Goal: Task Accomplishment & Management: Complete application form

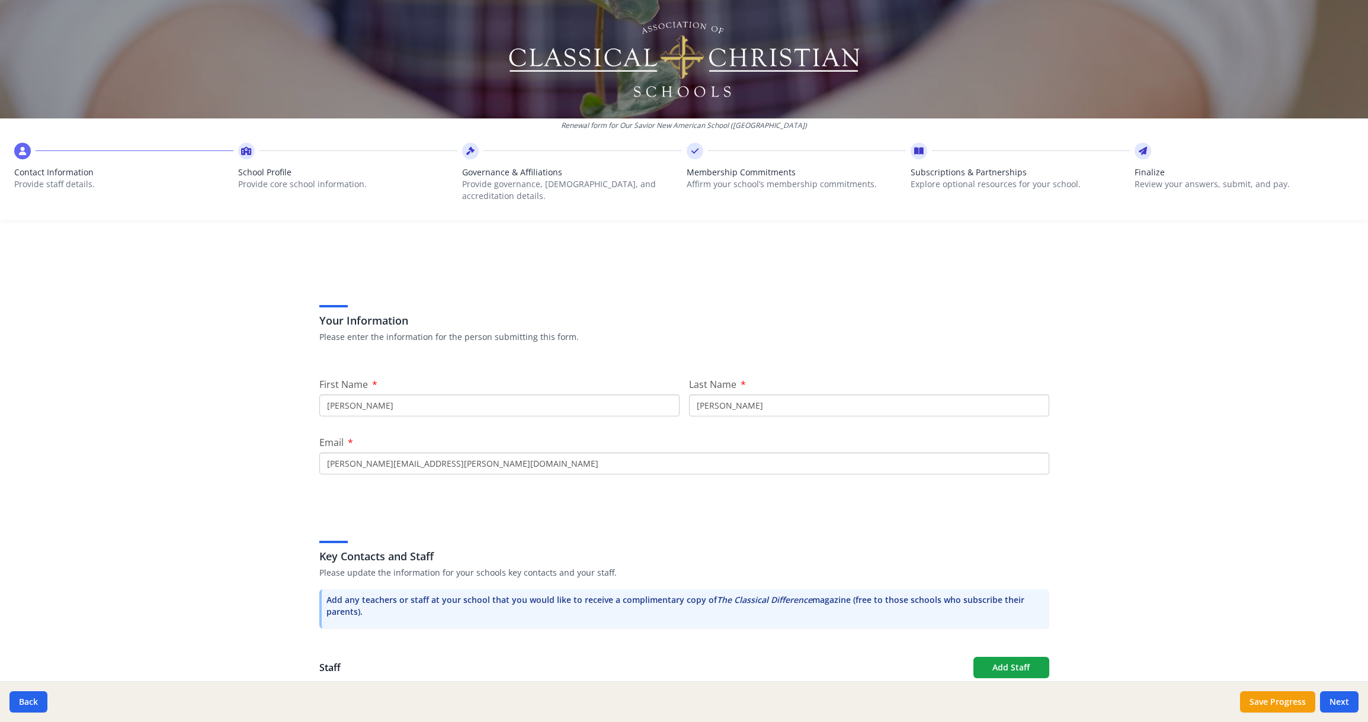
click at [393, 395] on input "Joseph" at bounding box center [499, 406] width 360 height 22
click at [276, 424] on div "Renewal form for Our Savior New American School (NY) Contact Information Provid…" at bounding box center [684, 361] width 1368 height 722
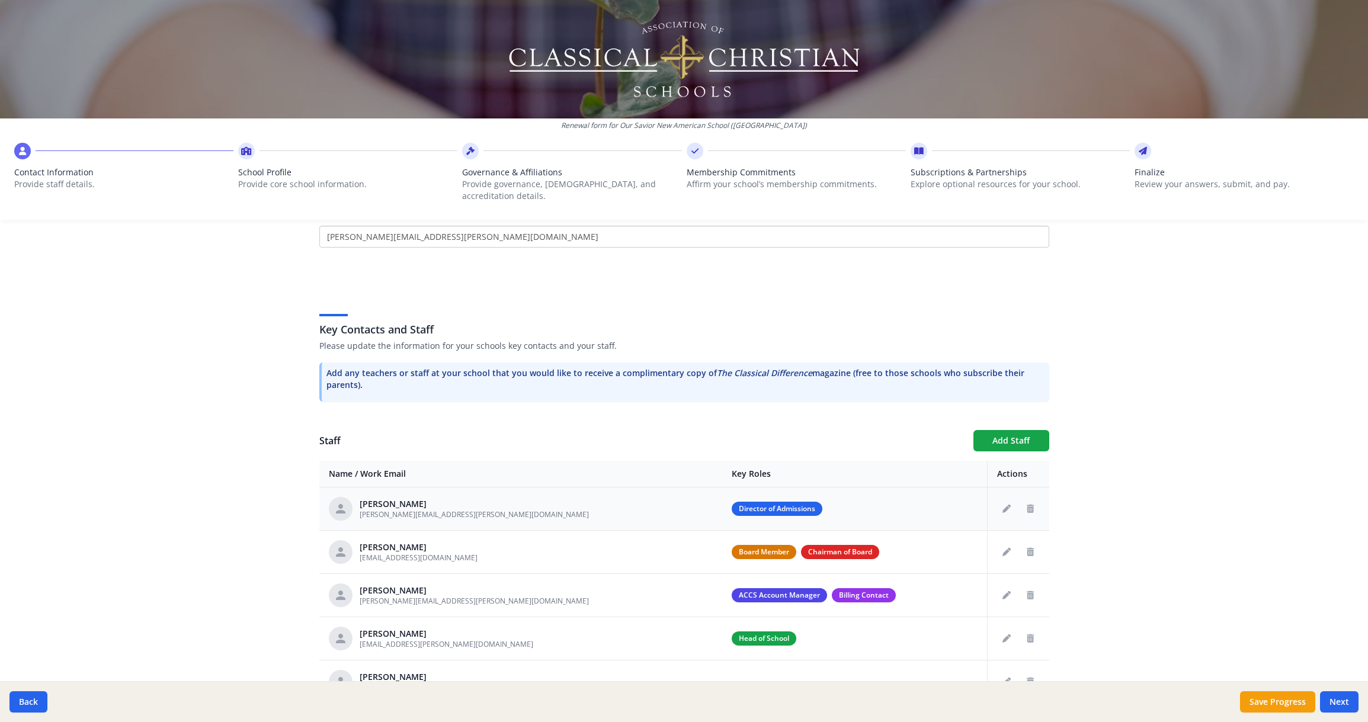
scroll to position [287, 0]
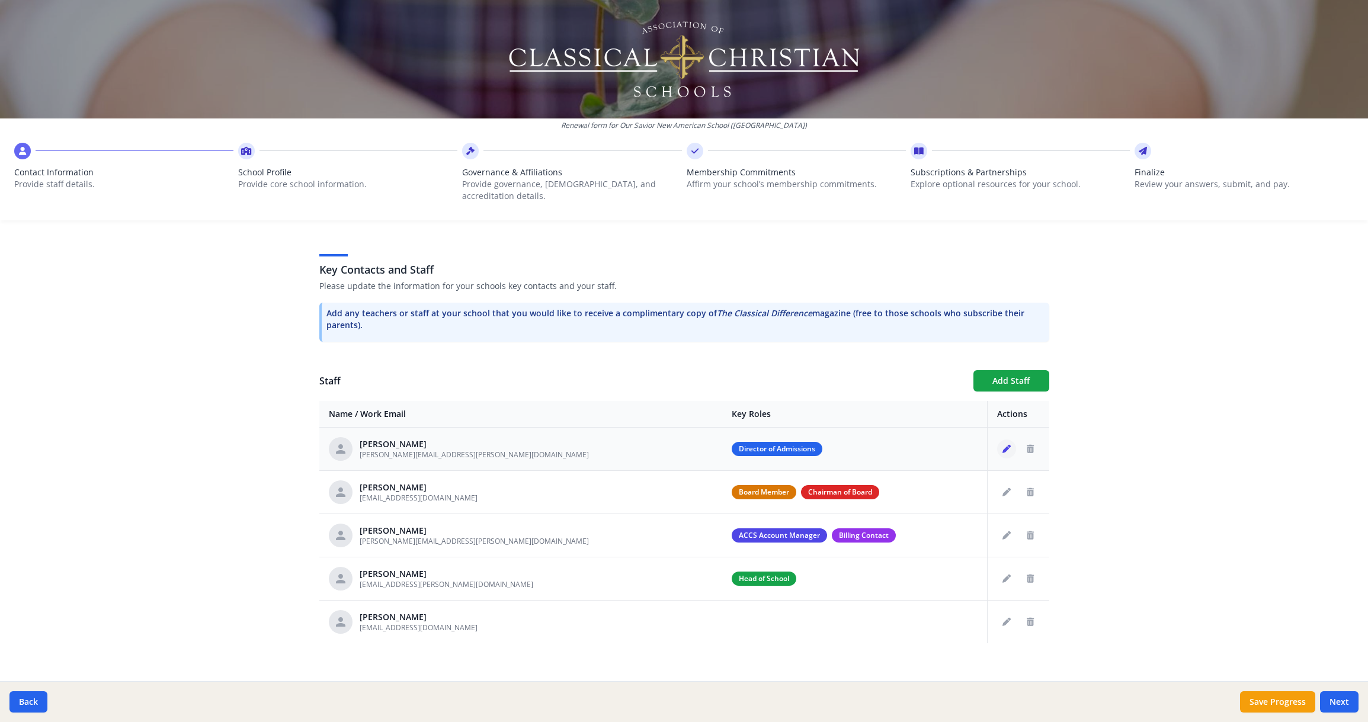
click at [1002, 445] on icon "Edit staff" at bounding box center [1006, 449] width 8 height 8
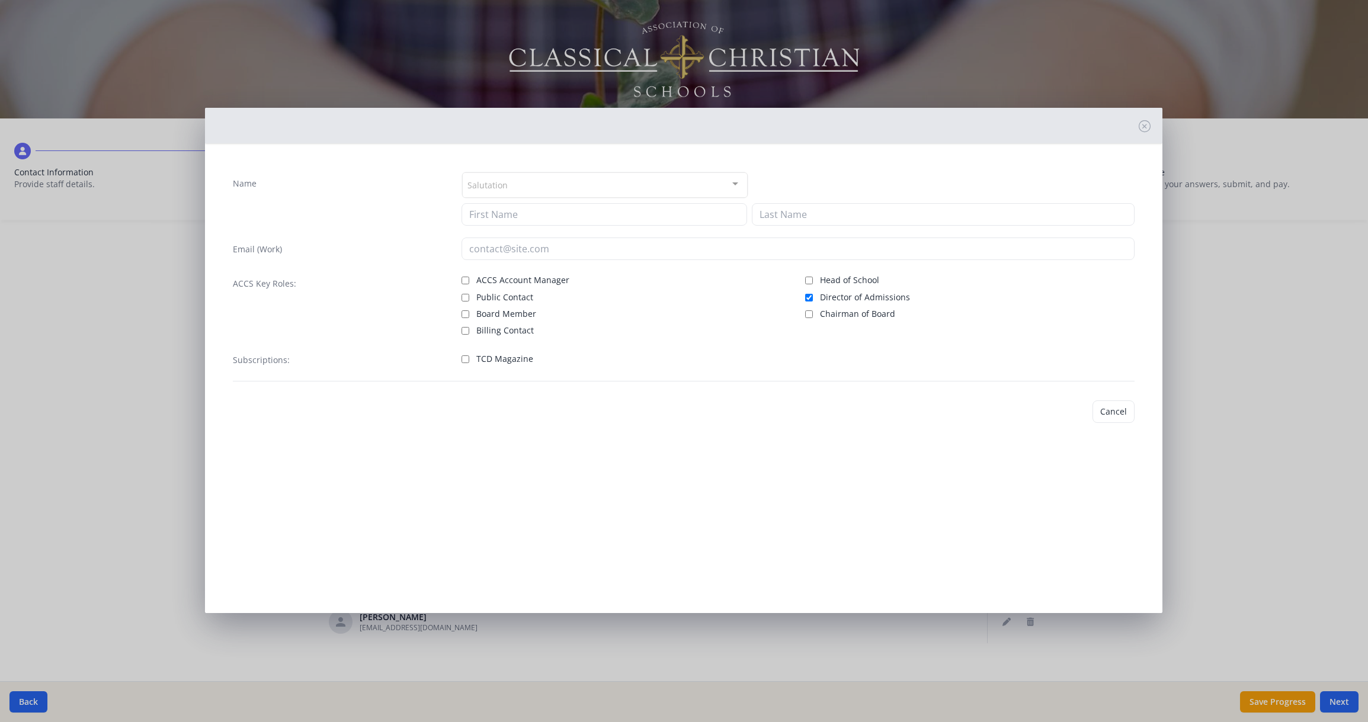
type input "Andria"
type input "Korecki"
type input "andria.korecki@osnas.org"
checkbox input "true"
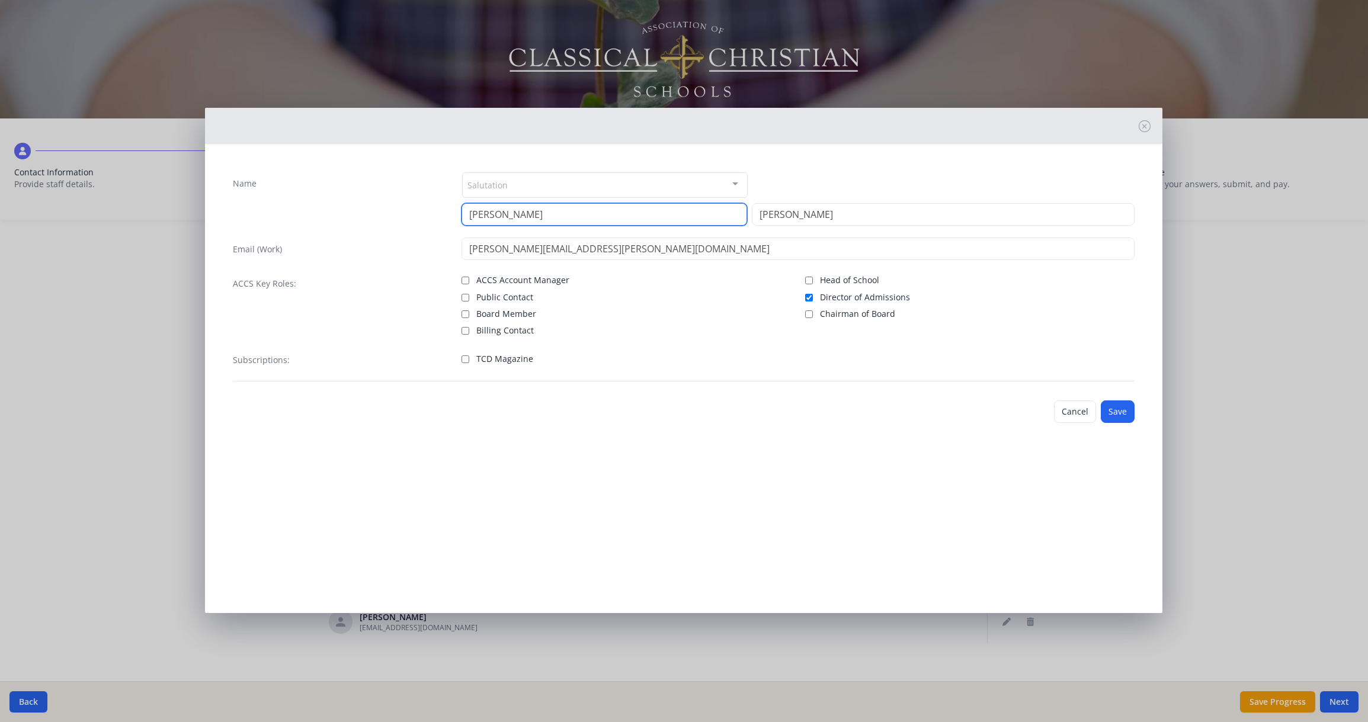
click at [514, 219] on input "Andria" at bounding box center [605, 214] width 286 height 23
click at [514, 218] on input "Andria" at bounding box center [605, 214] width 286 height 23
click at [514, 217] on input "Andria" at bounding box center [605, 214] width 286 height 23
type input "Jackie"
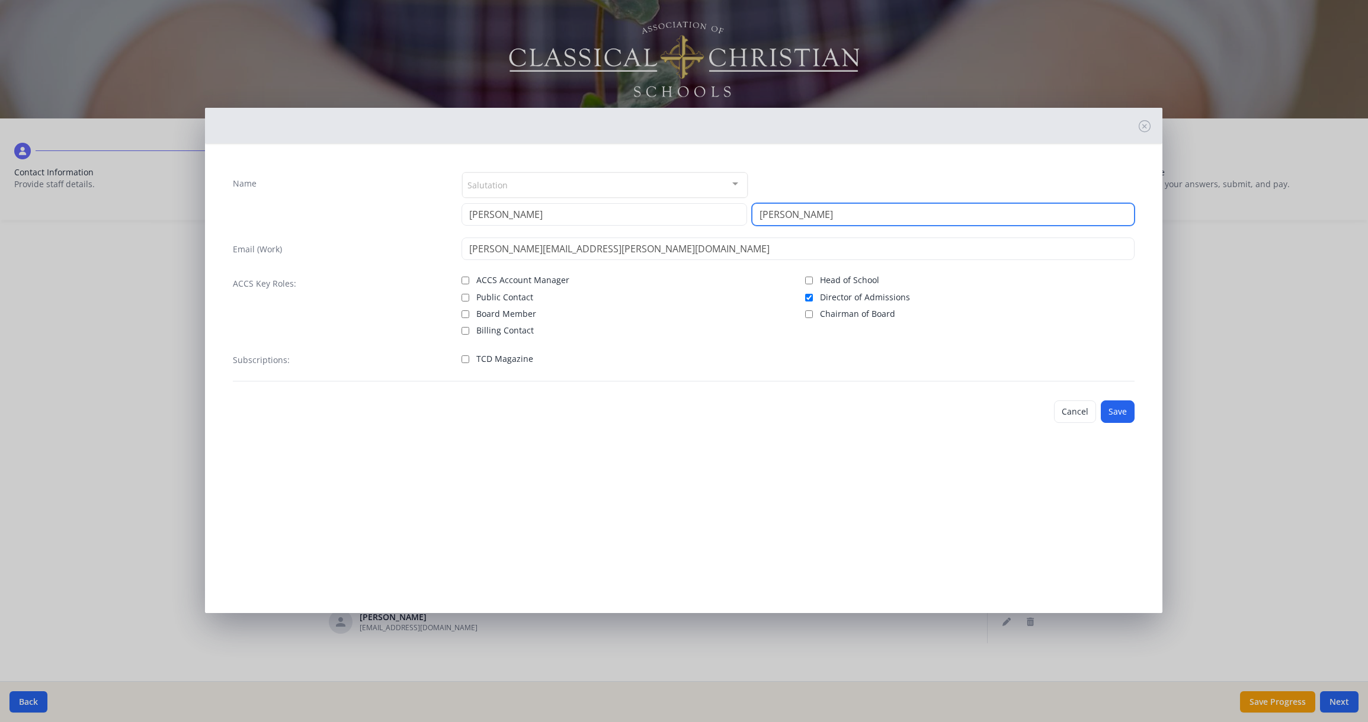
click at [808, 215] on input "Korecki" at bounding box center [943, 214] width 383 height 23
type input "Gabrielle"
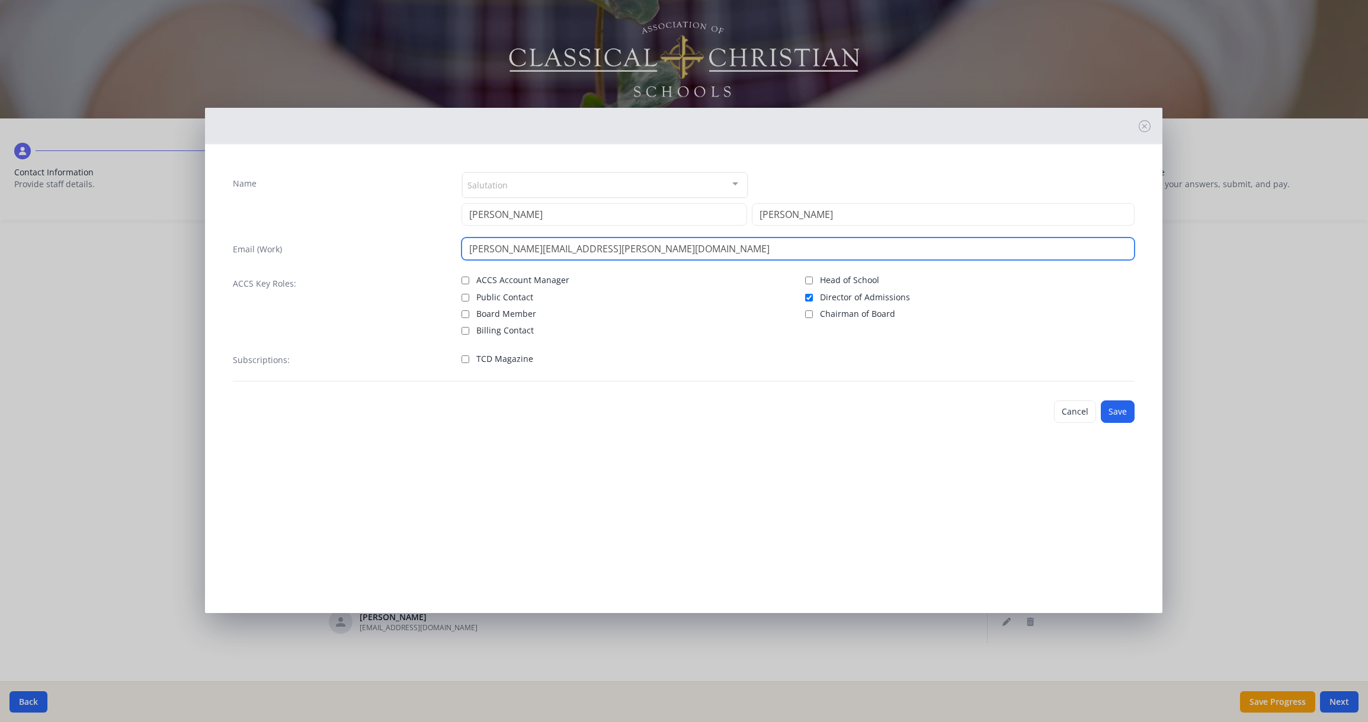
drag, startPoint x: 531, startPoint y: 248, endPoint x: 454, endPoint y: 250, distance: 77.0
click at [457, 249] on div "Email (Work) andria.korecki@osnas.org" at bounding box center [684, 249] width 902 height 23
type input "jackie.gabrielle@osnas.org"
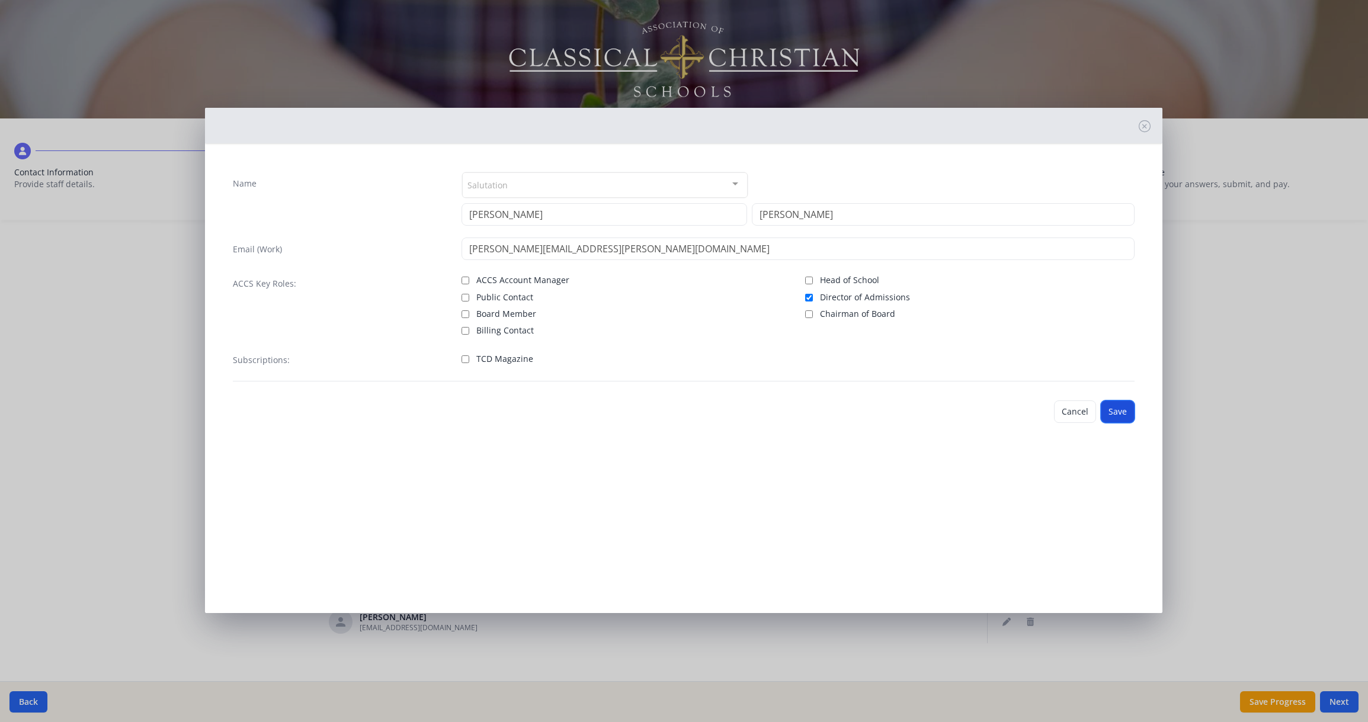
click at [1113, 410] on button "Save" at bounding box center [1118, 412] width 34 height 23
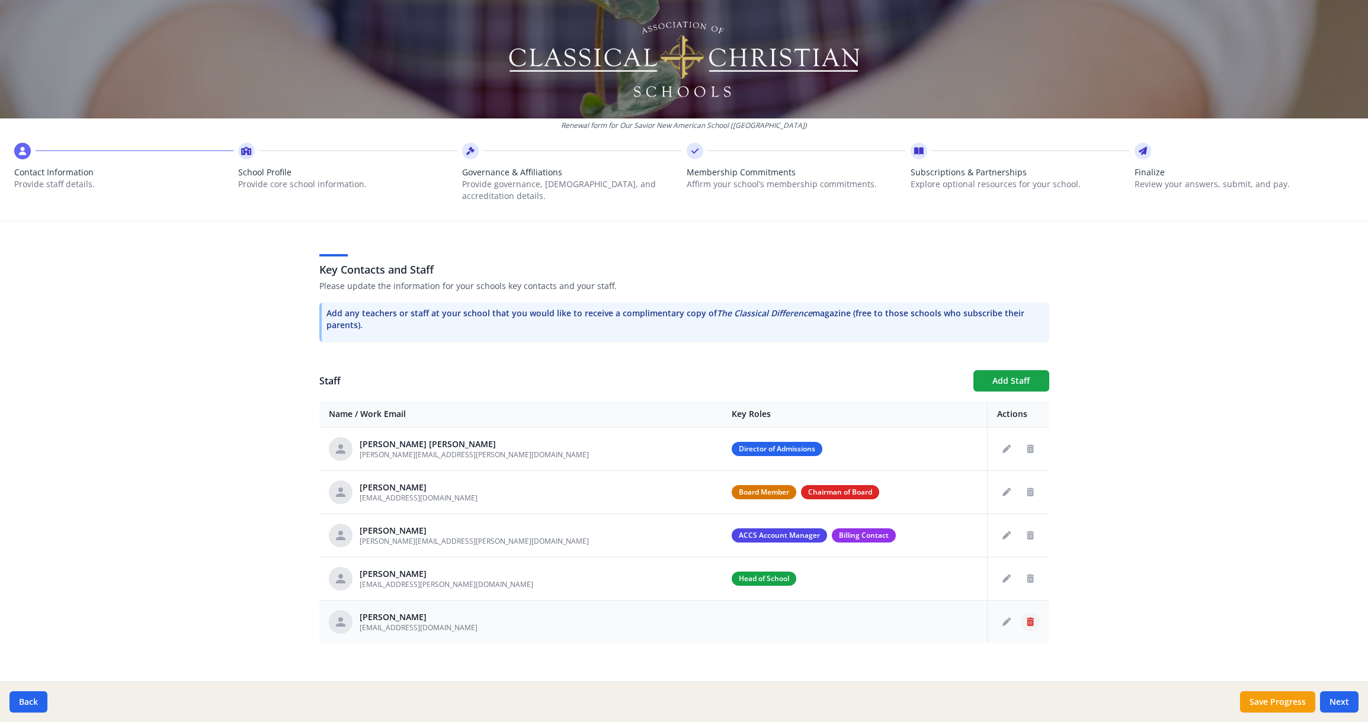
click at [1028, 618] on icon "Delete staff" at bounding box center [1030, 622] width 7 height 8
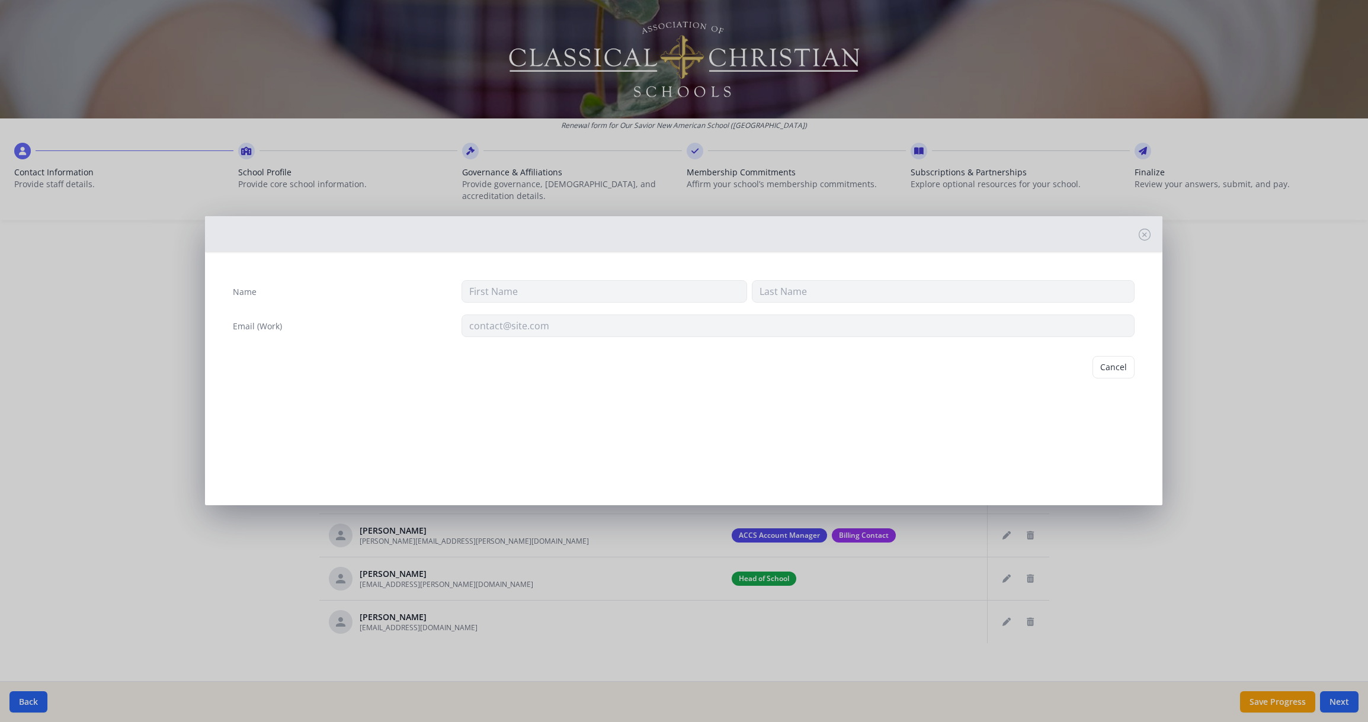
type input "Ray"
type input "Knehnetsky"
type input "knehnetsky@osnas.org"
drag, startPoint x: 1119, startPoint y: 370, endPoint x: 1120, endPoint y: 376, distance: 6.0
click at [1120, 370] on button "Delete" at bounding box center [1114, 367] width 41 height 23
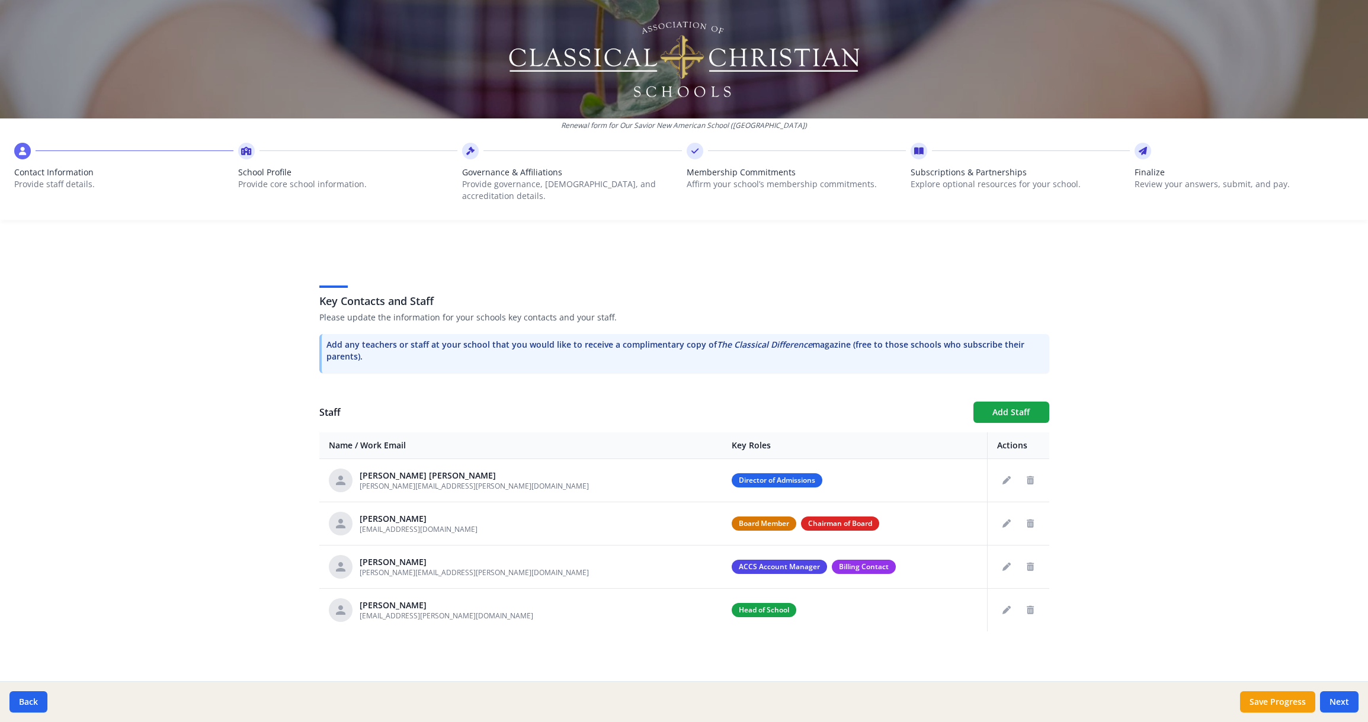
scroll to position [244, 0]
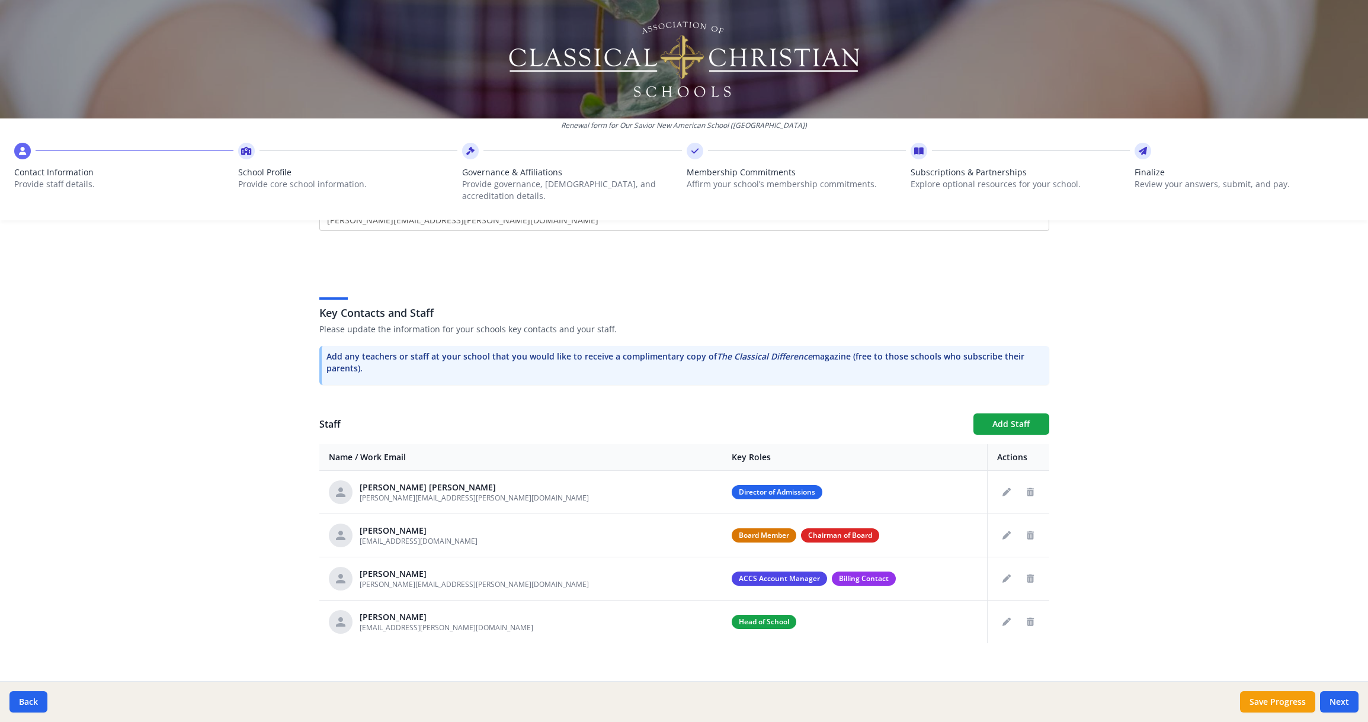
drag, startPoint x: 1337, startPoint y: 703, endPoint x: 1303, endPoint y: 682, distance: 39.4
click at [1337, 703] on button "Next" at bounding box center [1339, 701] width 39 height 21
type input "(631) 588-2757"
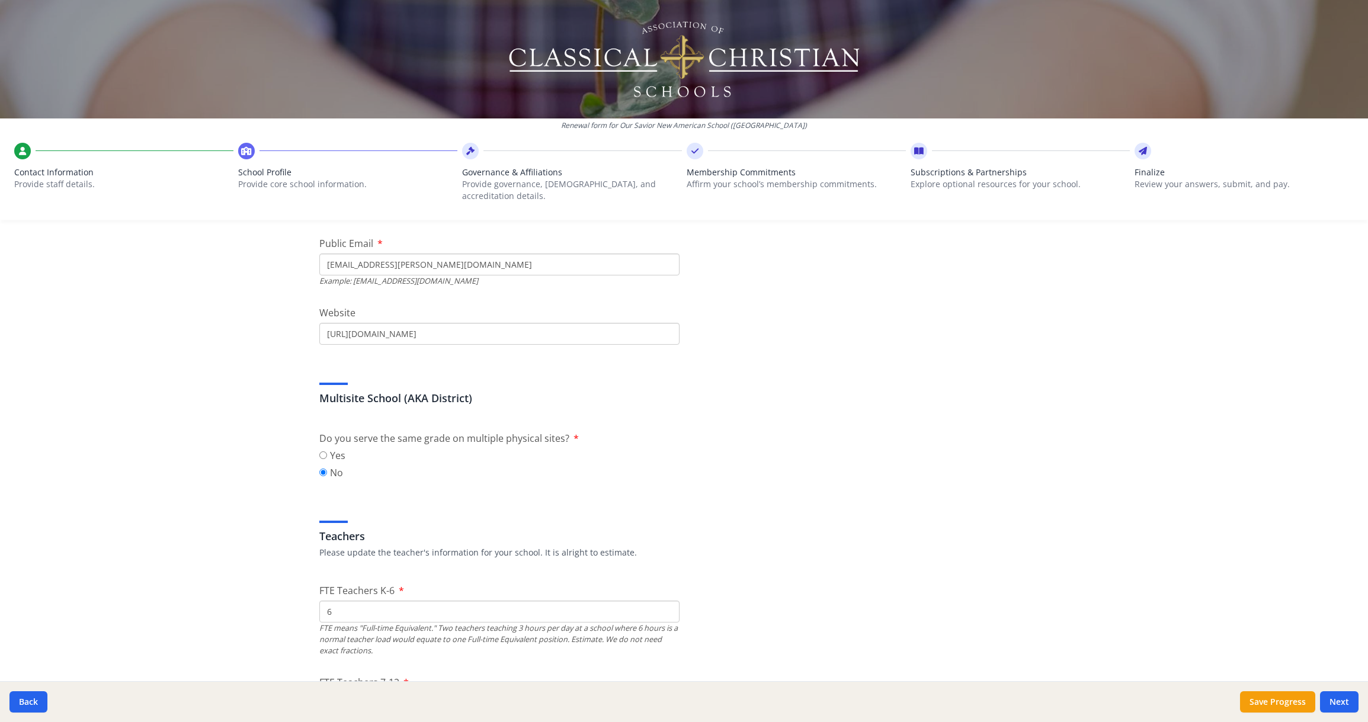
scroll to position [609, 0]
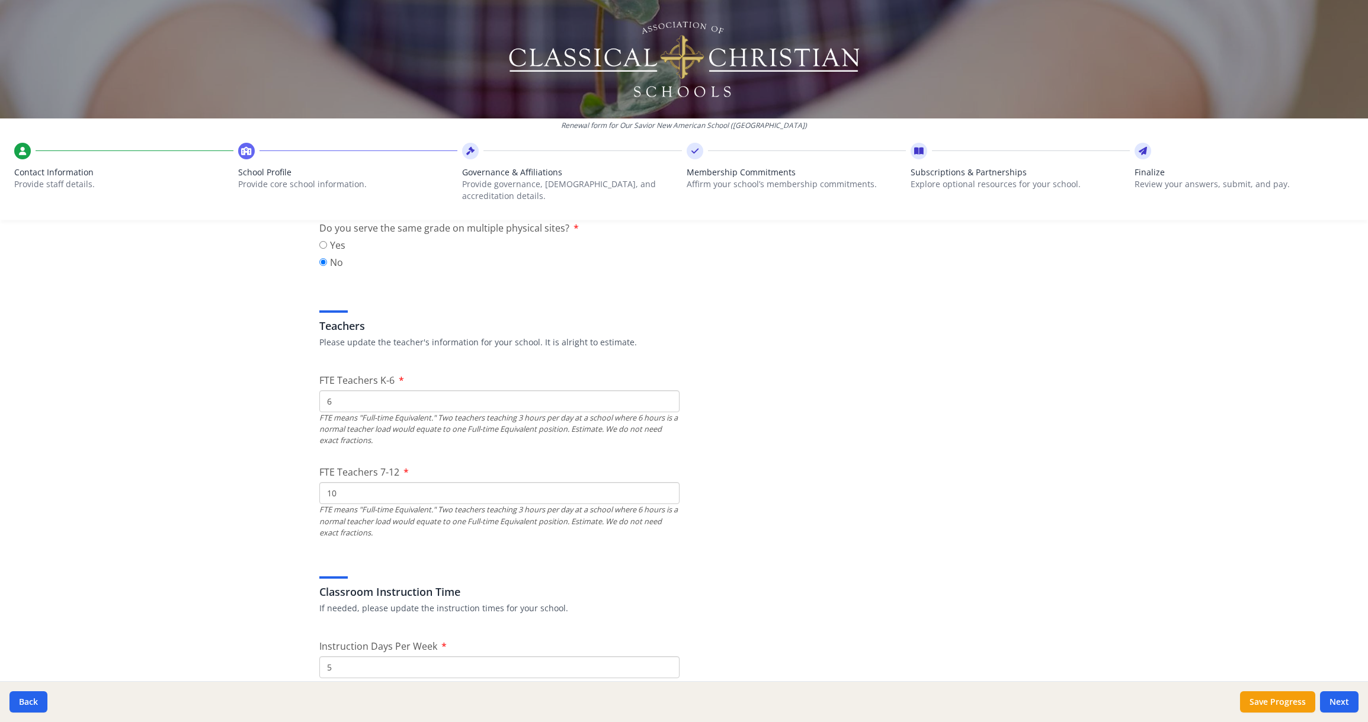
click at [345, 390] on input "6" at bounding box center [499, 401] width 360 height 22
drag, startPoint x: 396, startPoint y: 415, endPoint x: 519, endPoint y: 433, distance: 124.4
click at [519, 433] on div "FTE means "Full-time Equivalent." Two teachers teaching 3 hours per day at a sc…" at bounding box center [499, 429] width 360 height 34
click at [519, 432] on div "FTE means "Full-time Equivalent." Two teachers teaching 3 hours per day at a sc…" at bounding box center [499, 429] width 360 height 34
click at [336, 391] on input "6" at bounding box center [499, 401] width 360 height 22
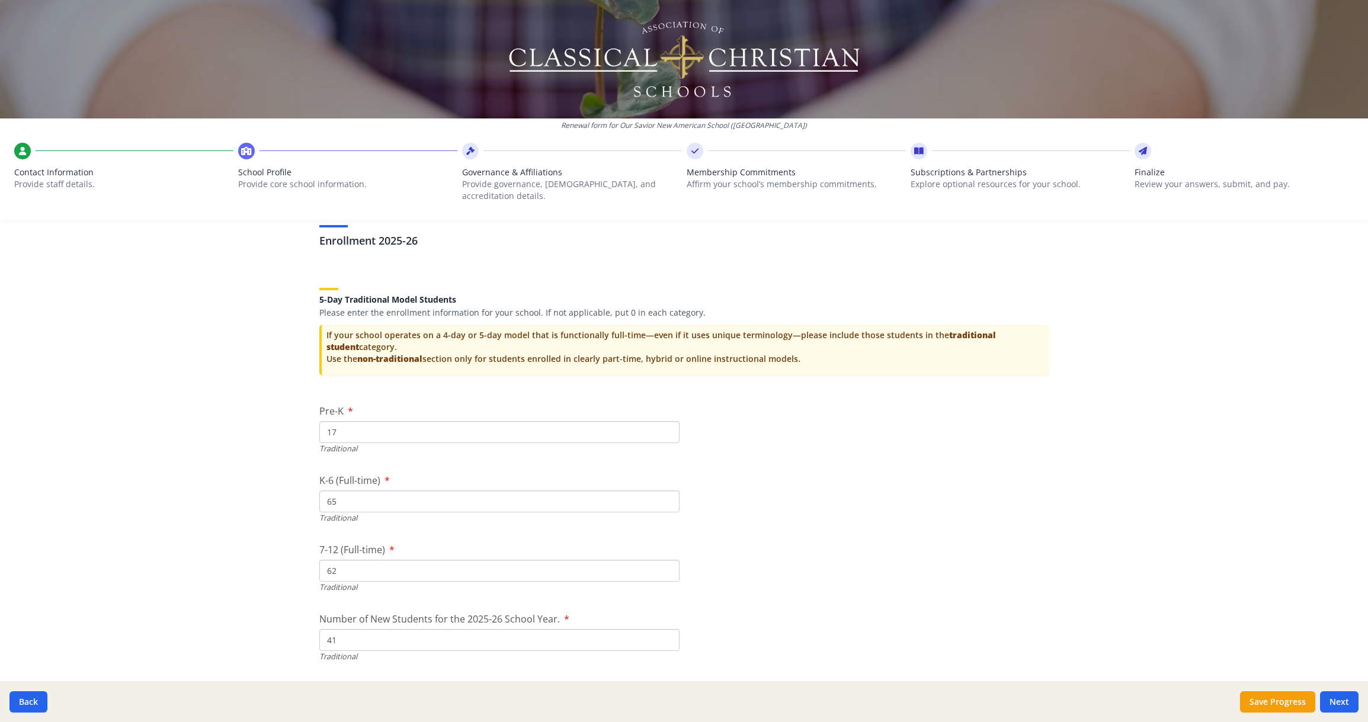
scroll to position [2313, 0]
type input "20"
click at [336, 489] on input "65" at bounding box center [499, 500] width 360 height 22
type input "6"
type input "75"
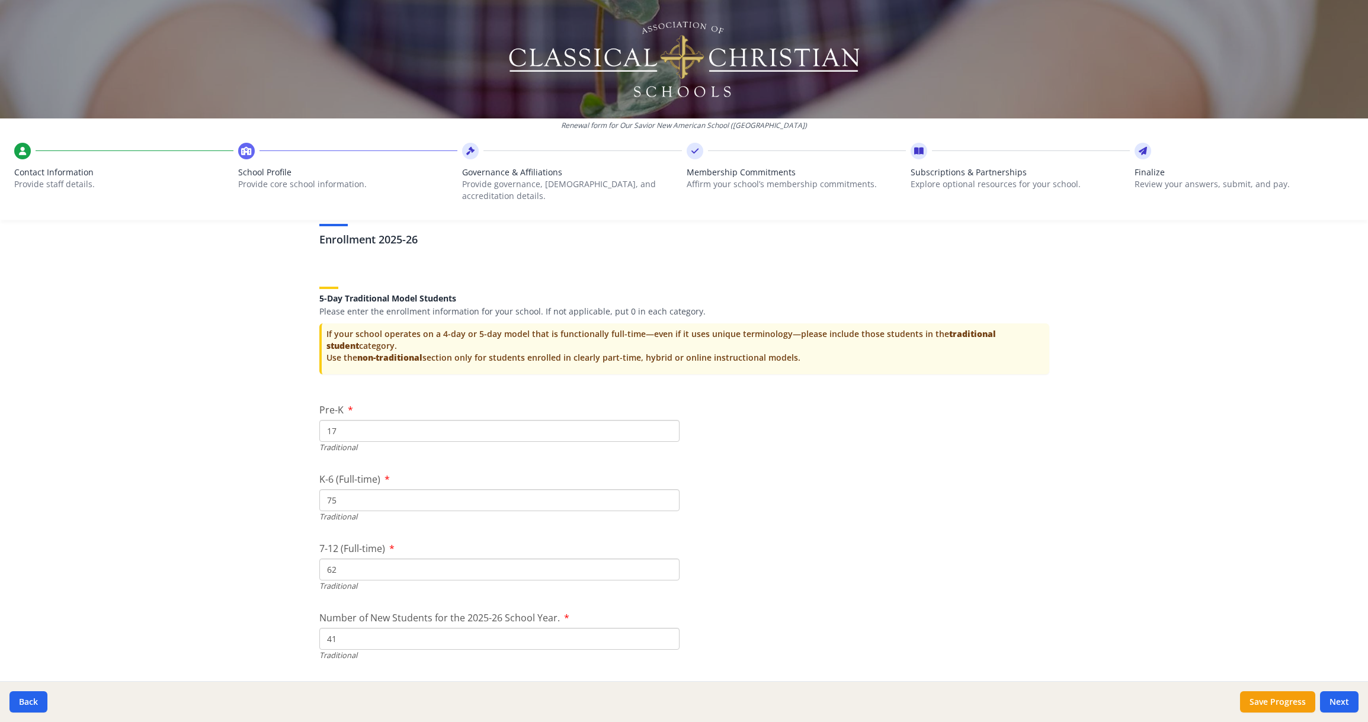
click at [335, 559] on input "62" at bounding box center [499, 570] width 360 height 22
type input "6"
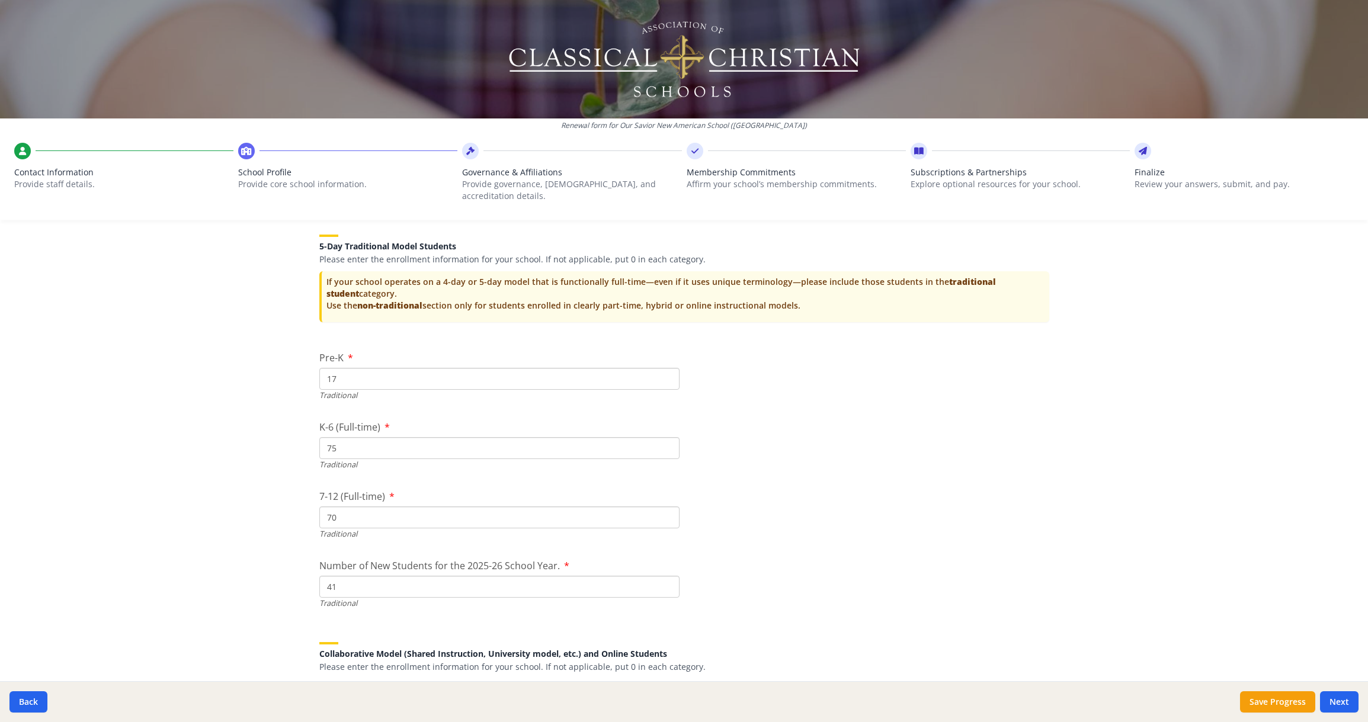
scroll to position [2430, 0]
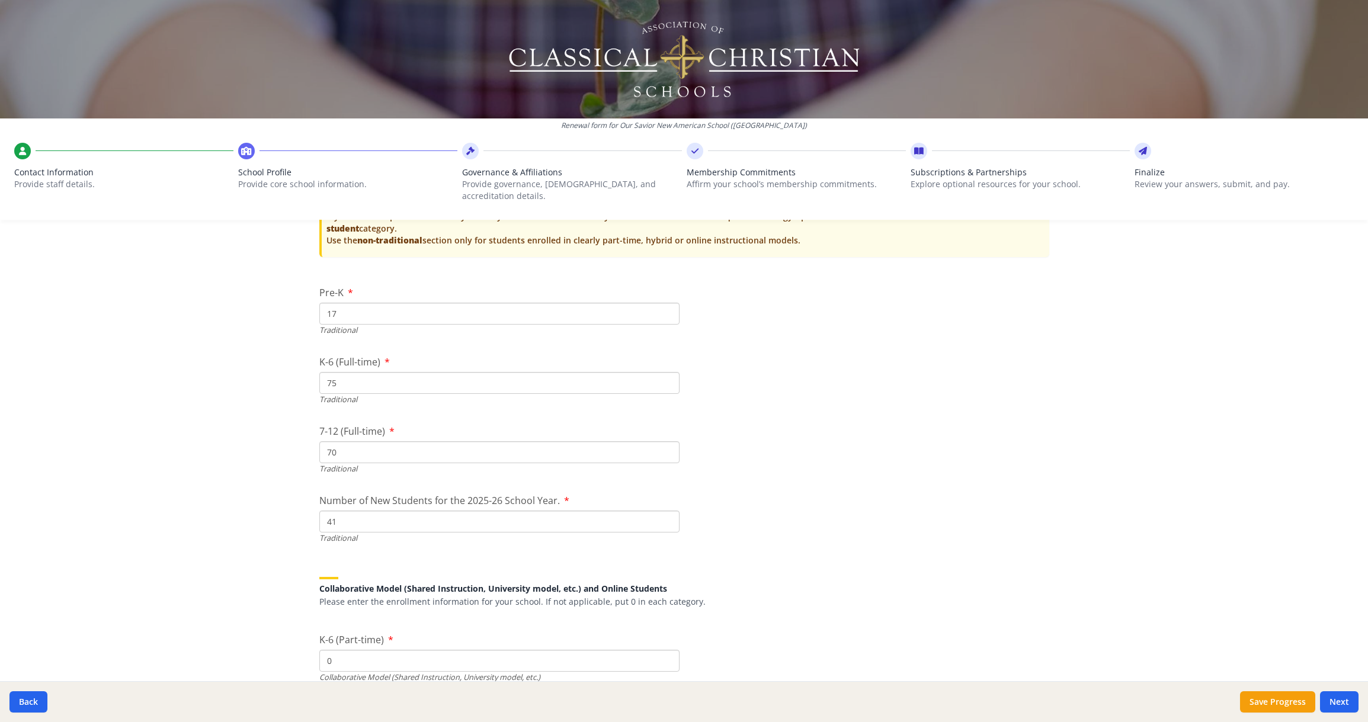
type input "70"
click at [333, 511] on input "41" at bounding box center [499, 522] width 360 height 22
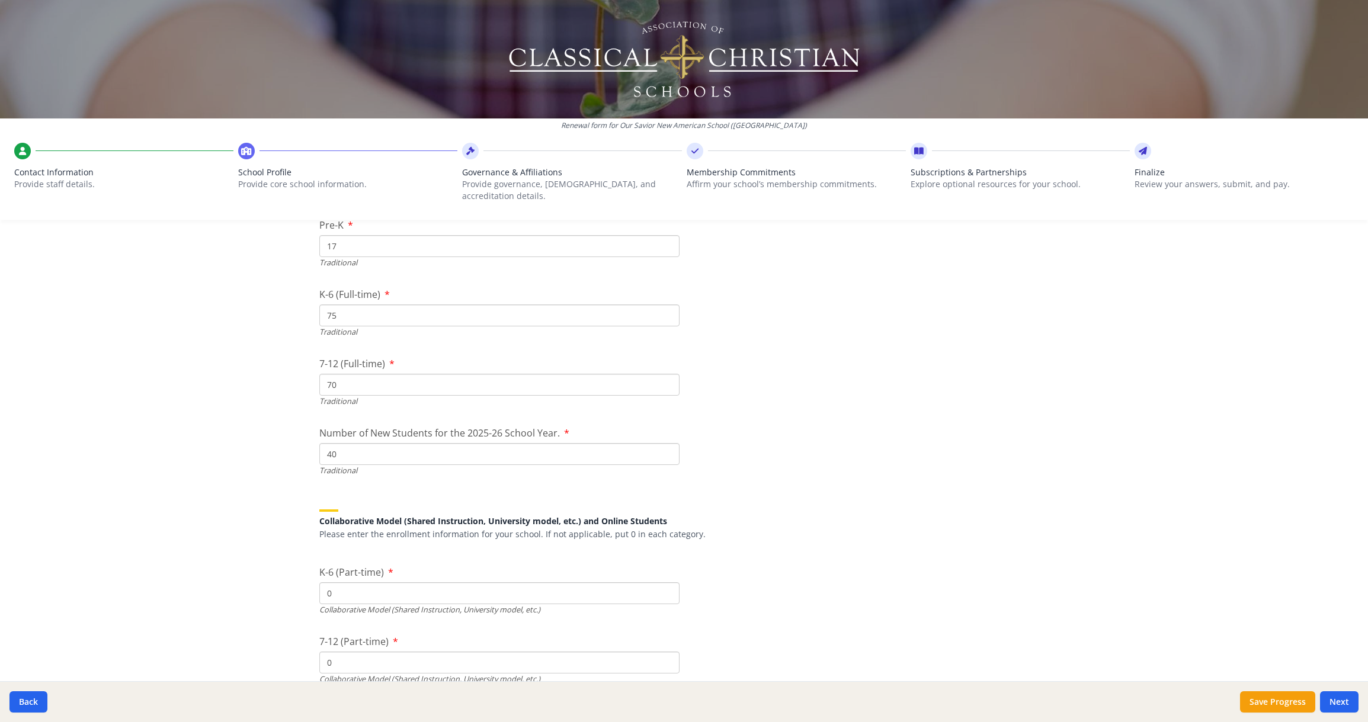
type input "4"
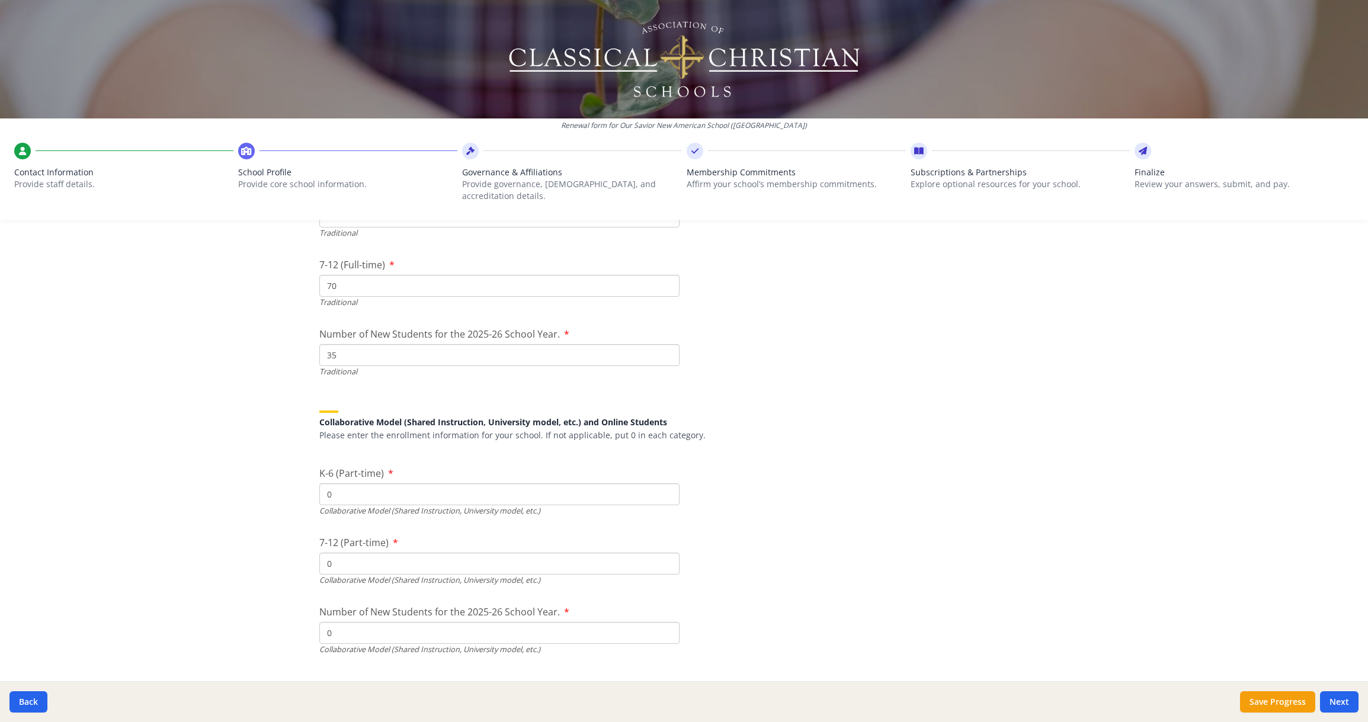
type input "35"
click at [390, 484] on input "0" at bounding box center [499, 494] width 360 height 22
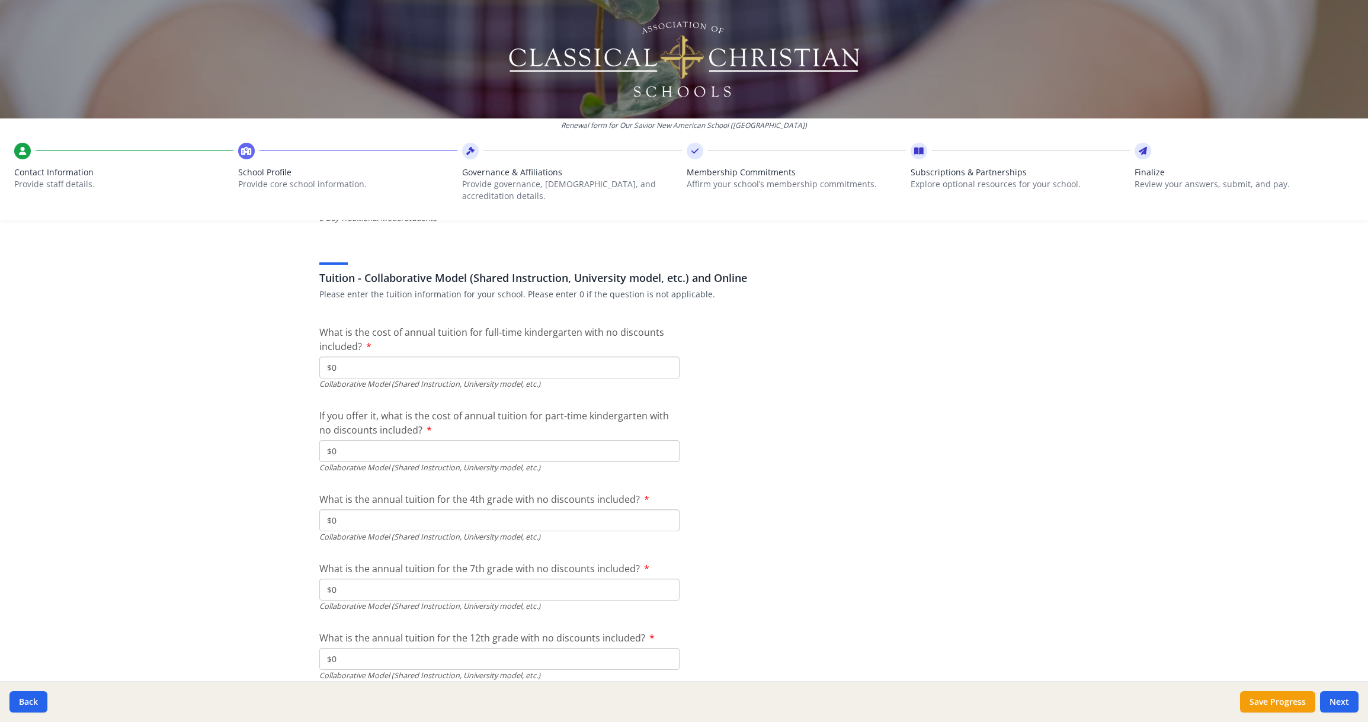
scroll to position [3691, 0]
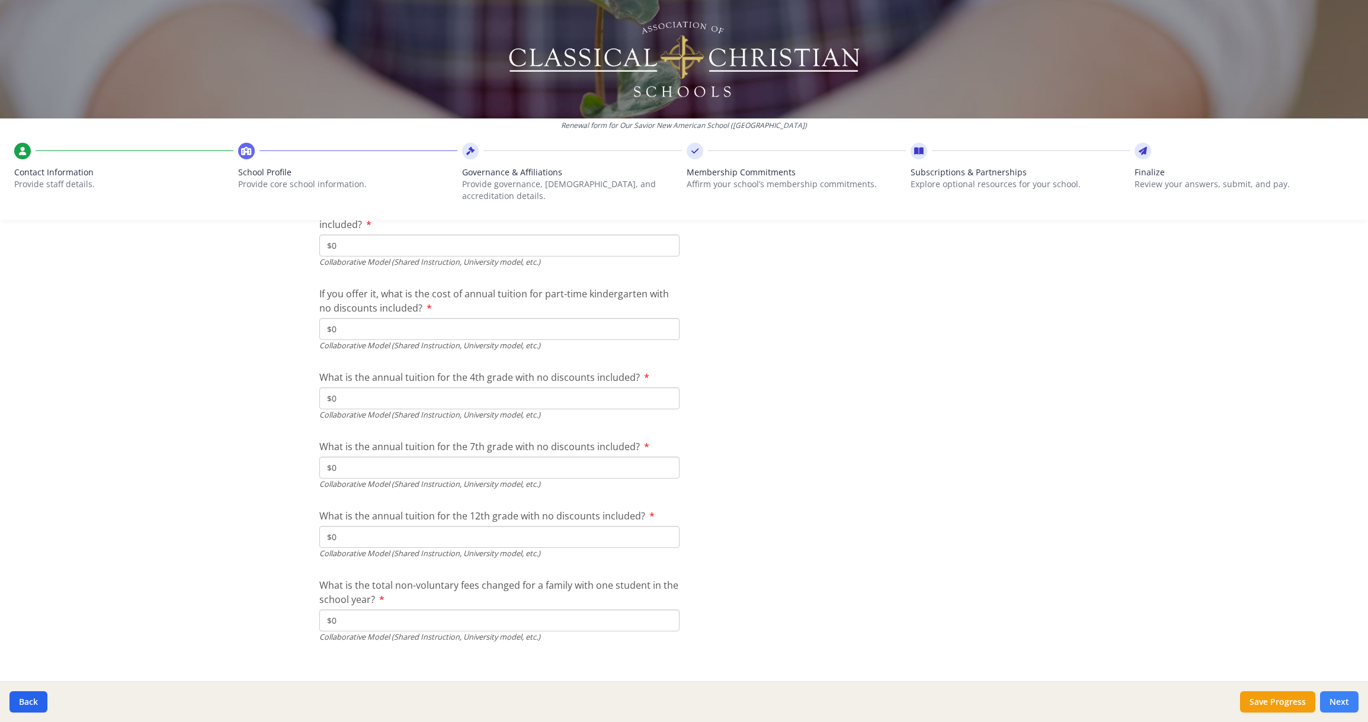
click at [1345, 701] on button "Next" at bounding box center [1339, 701] width 39 height 21
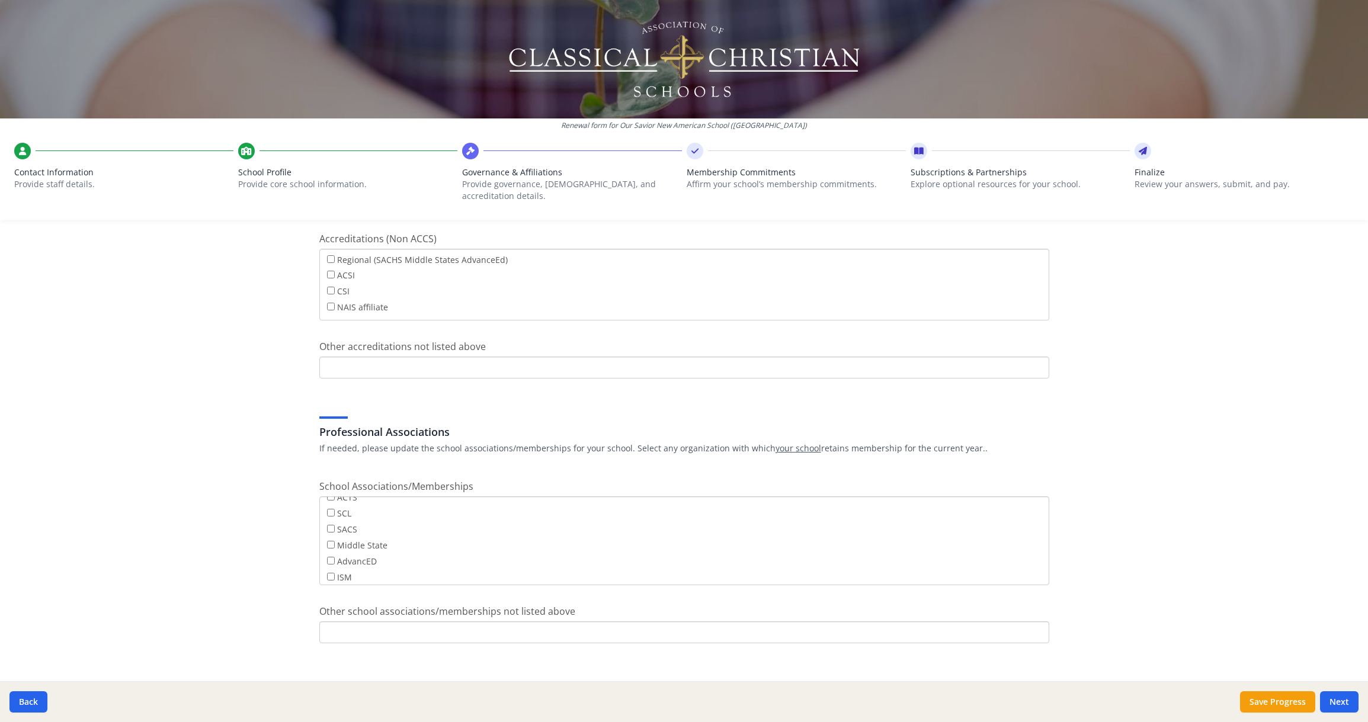
scroll to position [95, 0]
click at [1348, 701] on button "Next" at bounding box center [1339, 701] width 39 height 21
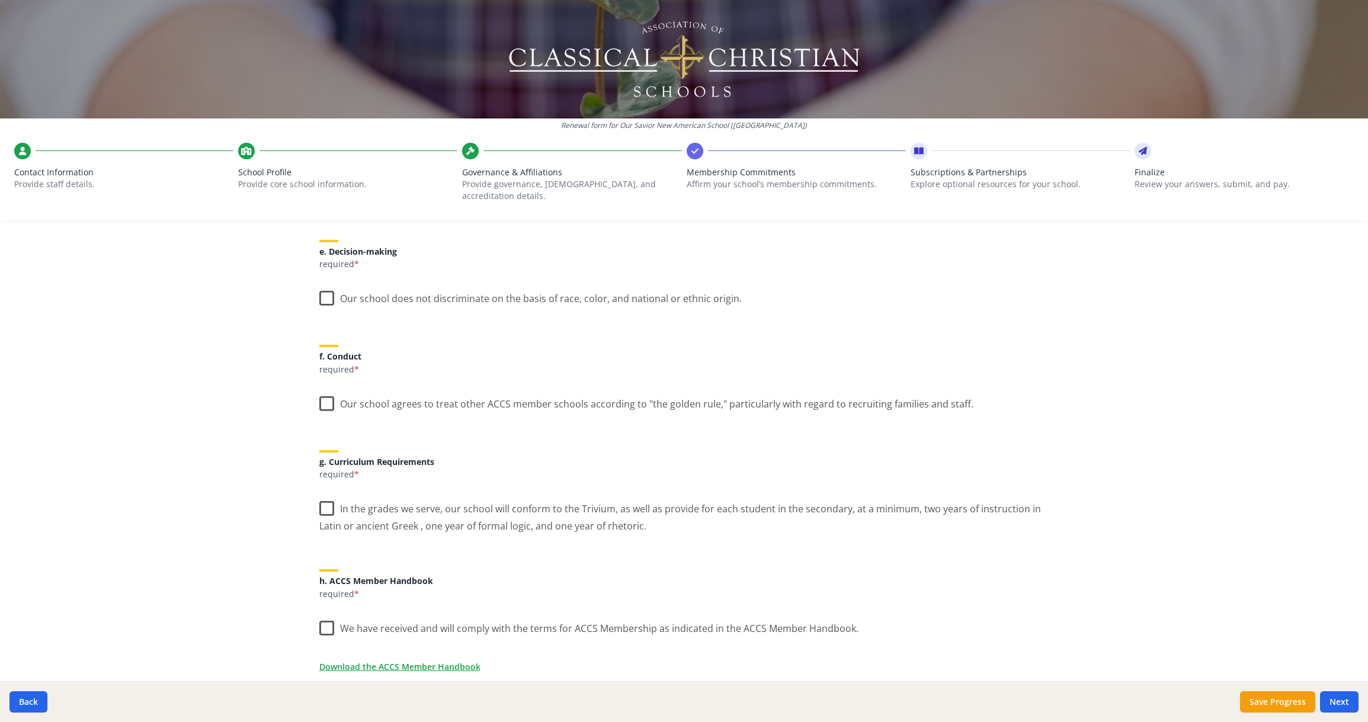
click at [322, 288] on label "Our school does not discriminate on the basis of race, color, and national or e…" at bounding box center [530, 295] width 422 height 25
click at [0, 0] on input "Our school does not discriminate on the basis of race, color, and national or e…" at bounding box center [0, 0] width 0 height 0
click at [328, 393] on label "Our school agrees to treat other ACCS member schools according to "the golden r…" at bounding box center [646, 401] width 654 height 25
click at [0, 0] on input "Our school agrees to treat other ACCS member schools according to "the golden r…" at bounding box center [0, 0] width 0 height 0
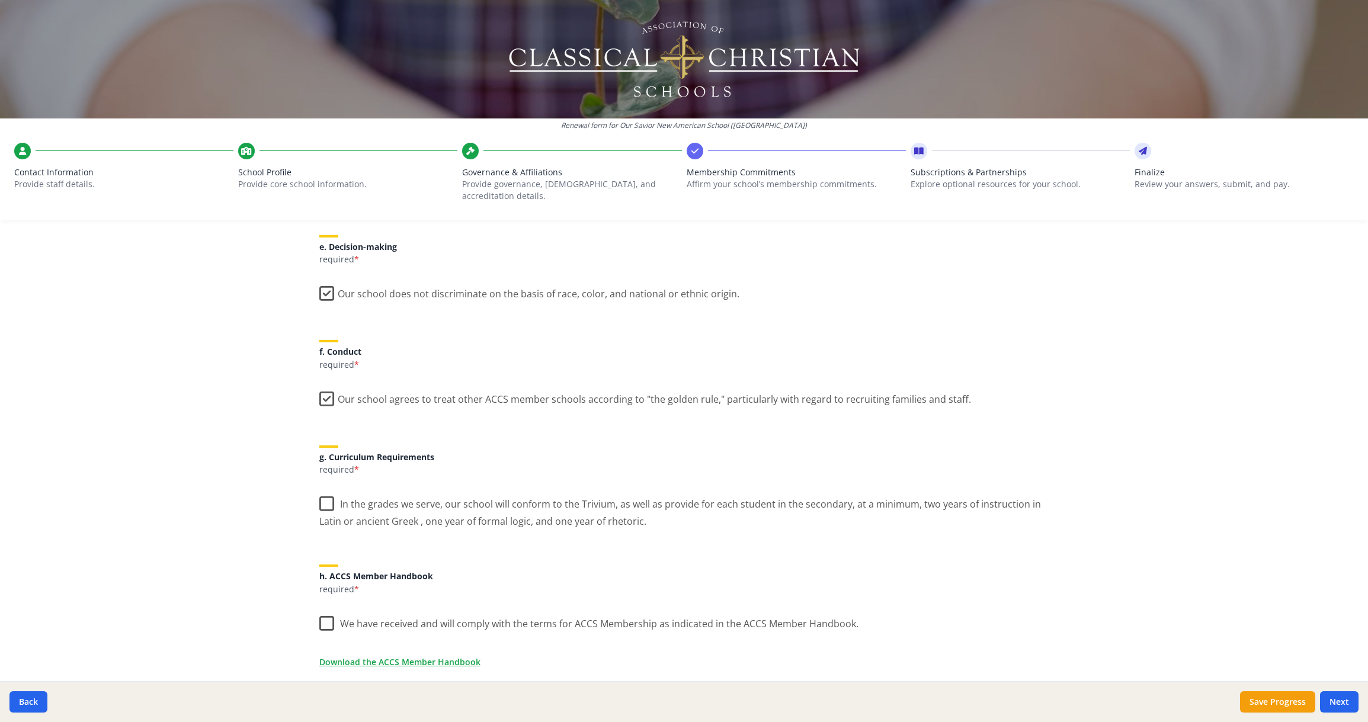
click at [322, 491] on label "In the grades we serve, our school will conform to the Trivium, as well as prov…" at bounding box center [684, 509] width 730 height 40
click at [0, 0] on input "In the grades we serve, our school will conform to the Trivium, as well as prov…" at bounding box center [0, 0] width 0 height 0
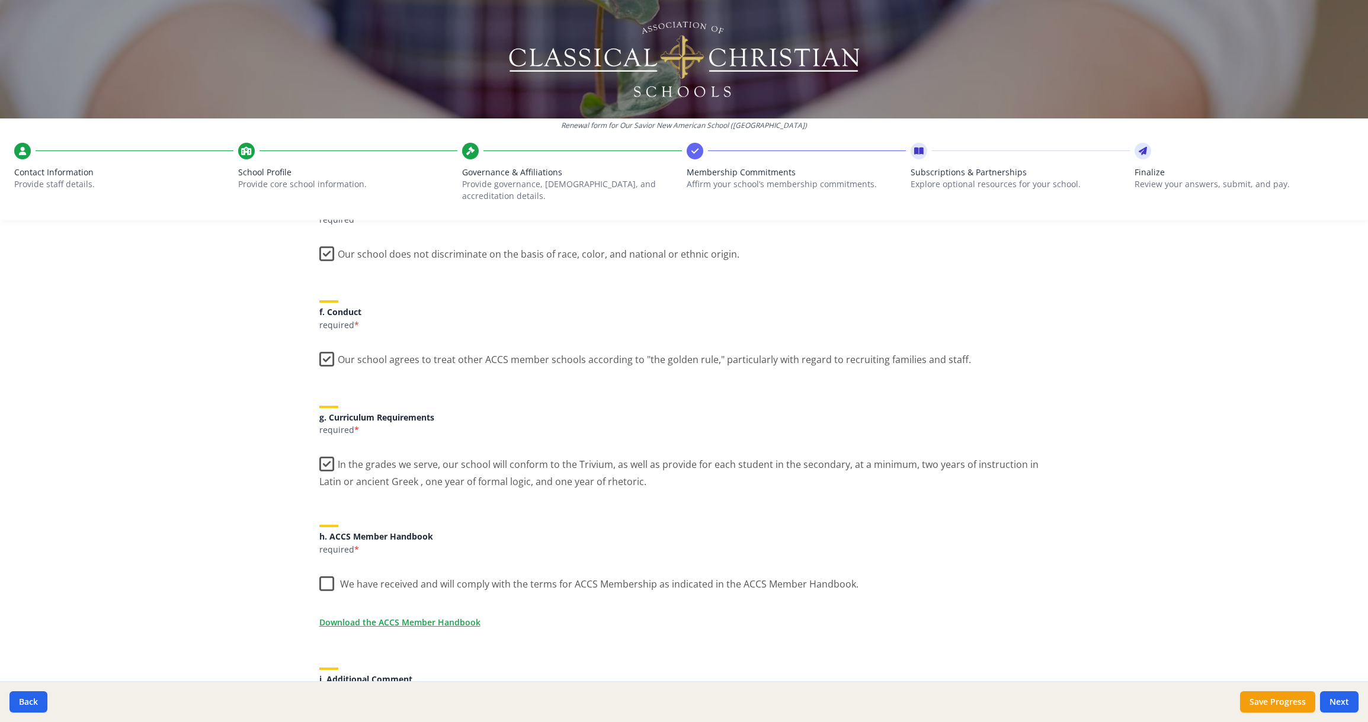
scroll to position [712, 0]
click at [321, 572] on label "We have received and will comply with the terms for ACCS Membership as indicate…" at bounding box center [588, 580] width 539 height 25
click at [0, 0] on input "We have received and will comply with the terms for ACCS Membership as indicate…" at bounding box center [0, 0] width 0 height 0
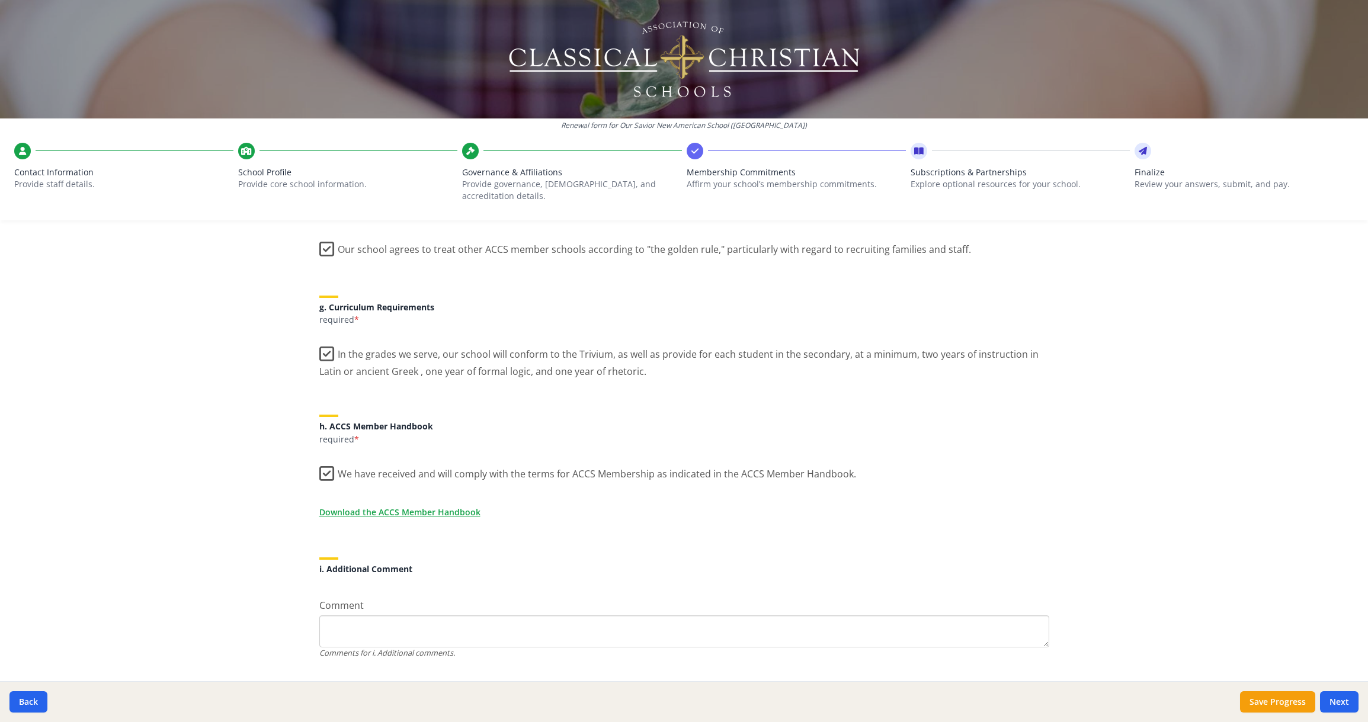
scroll to position [837, 0]
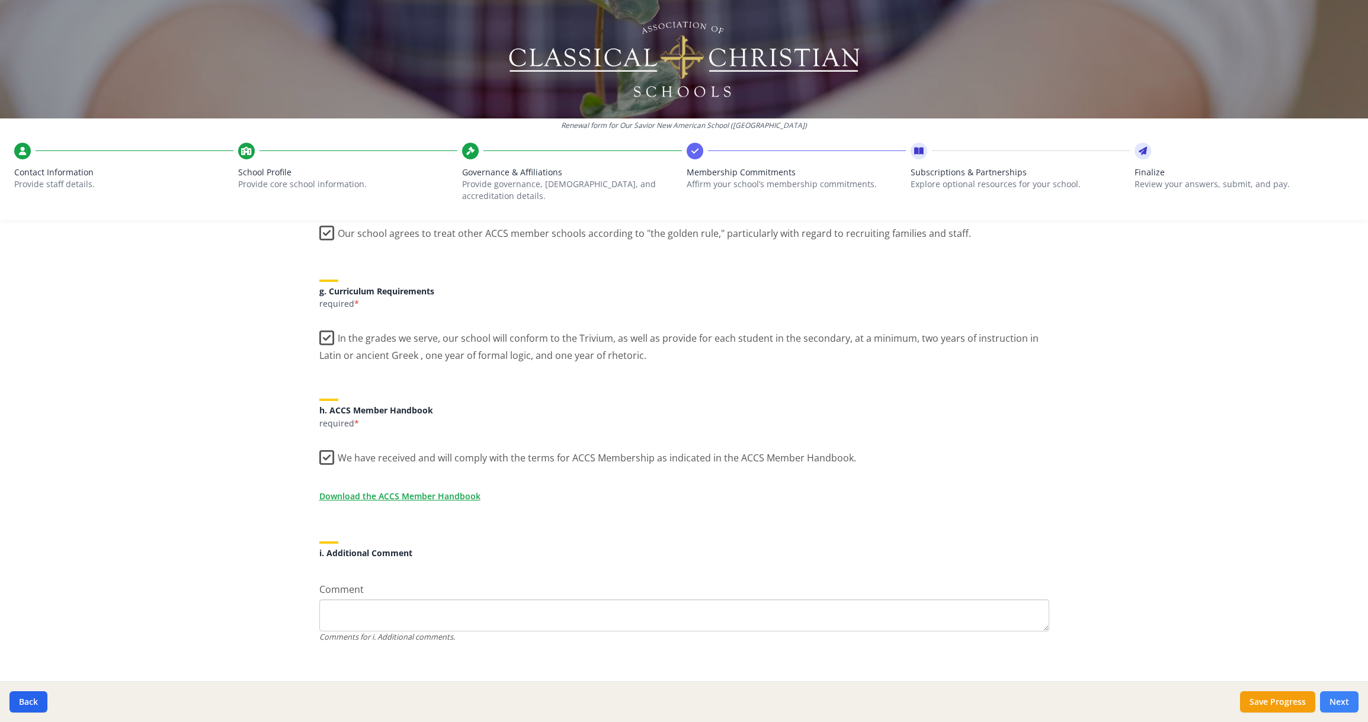
click at [1335, 705] on button "Next" at bounding box center [1339, 701] width 39 height 21
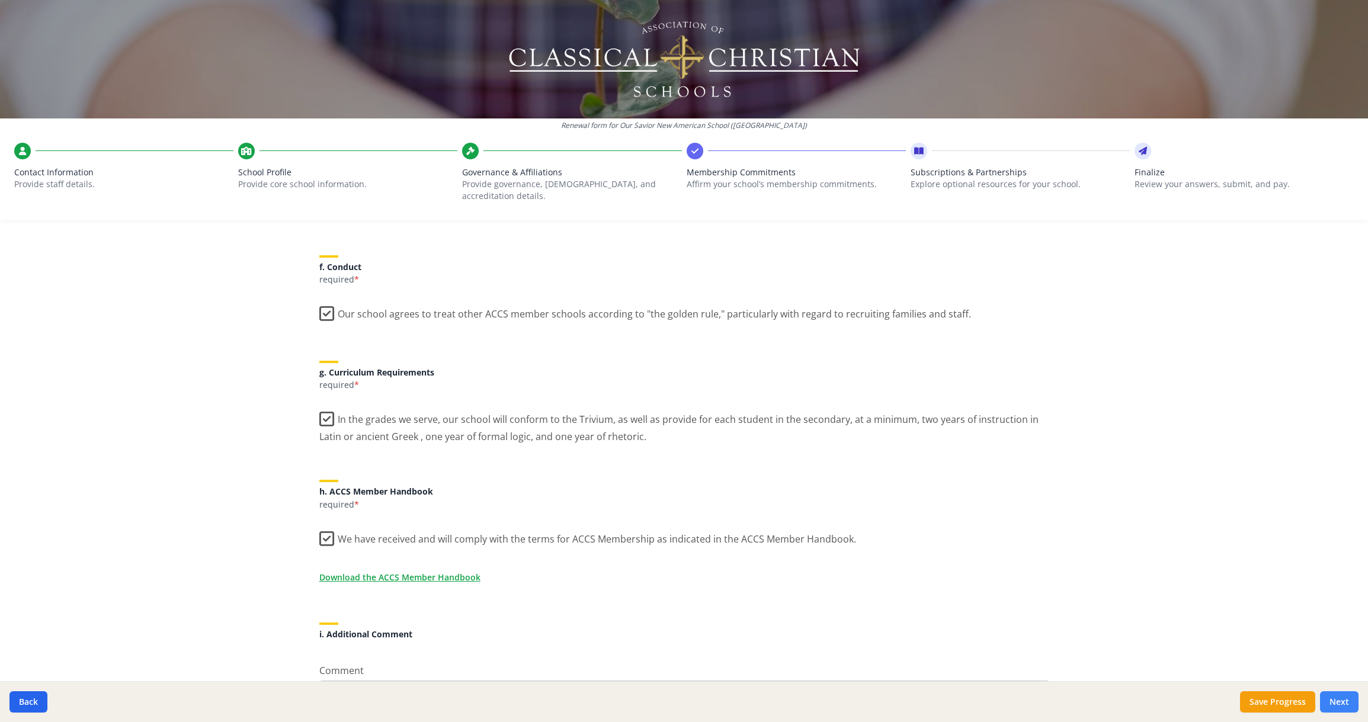
scroll to position [917, 0]
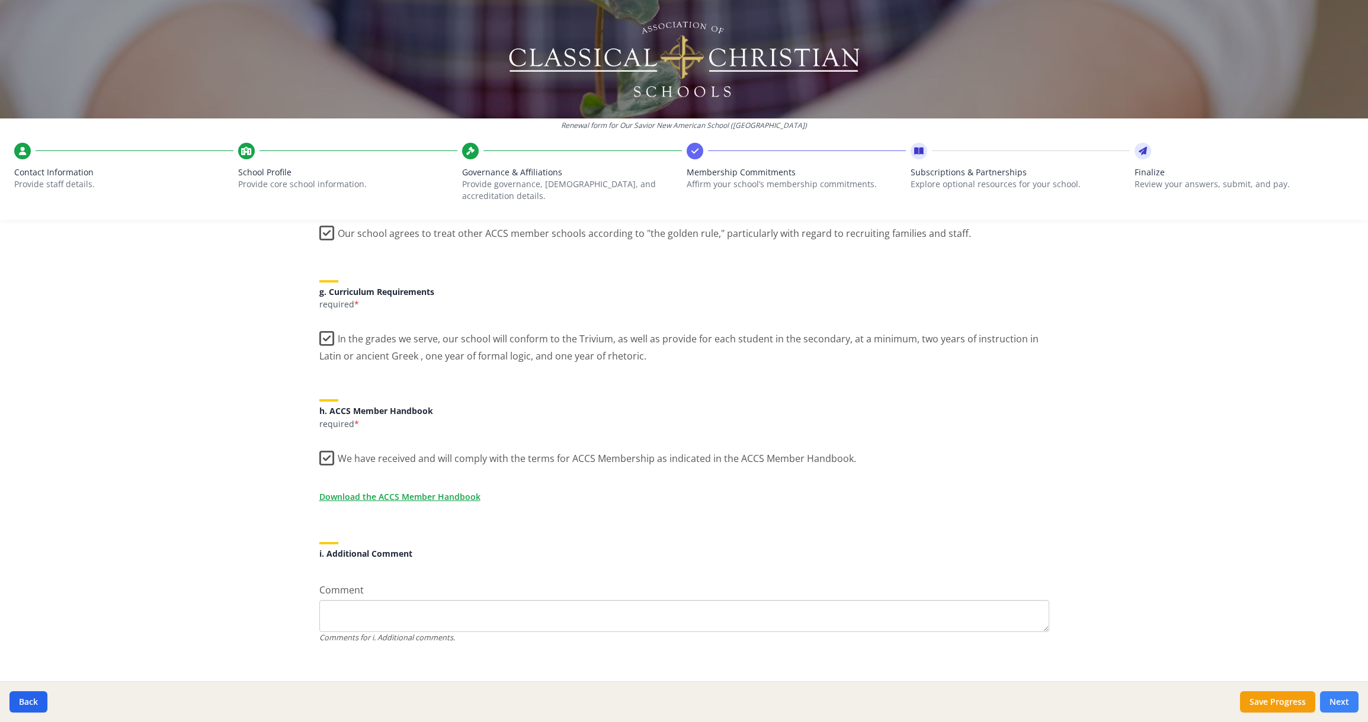
click at [1340, 699] on button "Next" at bounding box center [1339, 701] width 39 height 21
click at [1284, 701] on button "Save Progress" at bounding box center [1277, 701] width 75 height 21
click at [1338, 700] on button "Next" at bounding box center [1339, 701] width 39 height 21
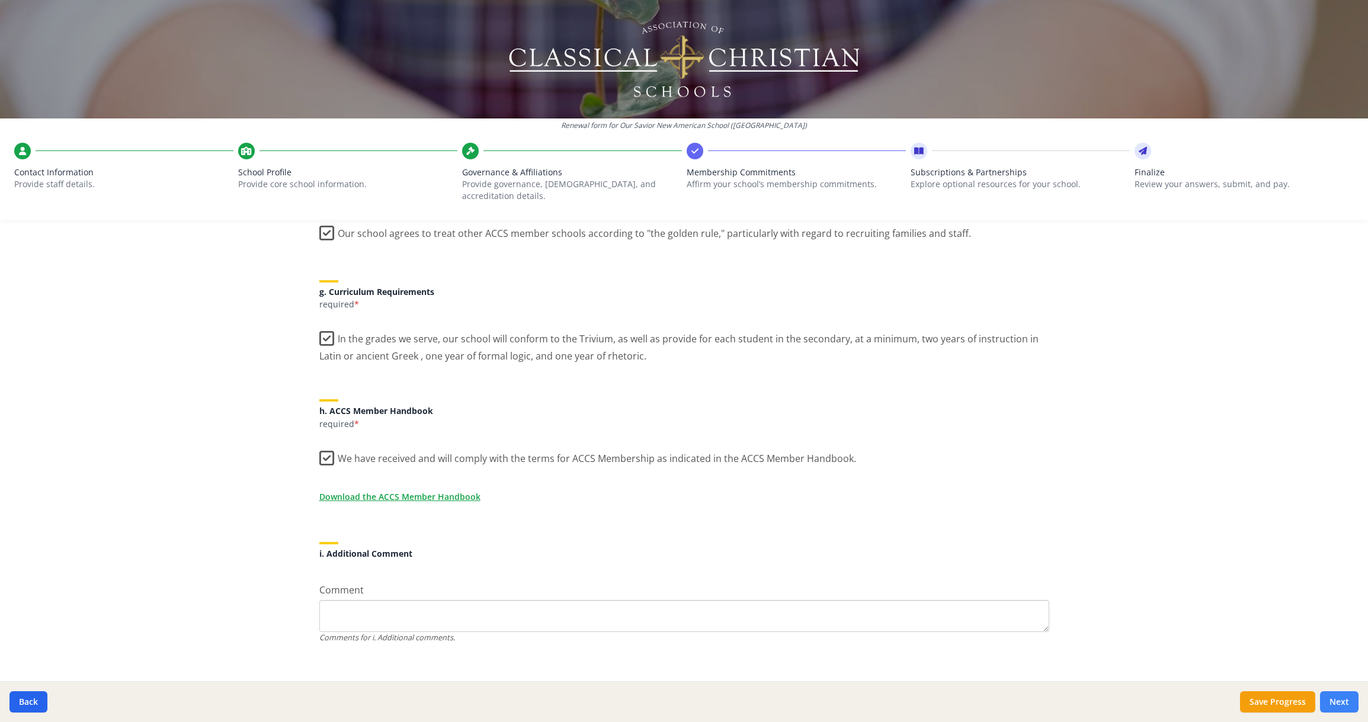
click at [1341, 701] on button "Next" at bounding box center [1339, 701] width 39 height 21
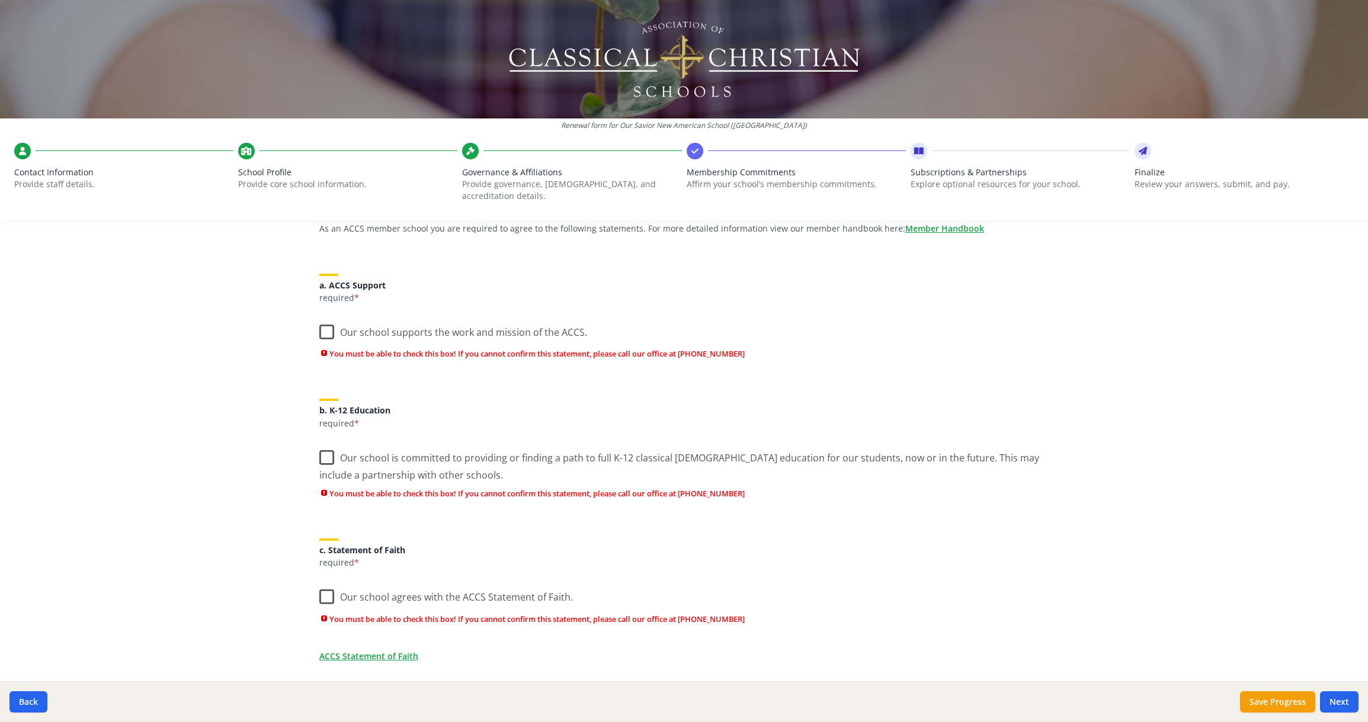
scroll to position [107, 0]
click at [326, 323] on label "Our school supports the work and mission of the ACCS." at bounding box center [453, 330] width 268 height 25
click at [0, 0] on input "Our school supports the work and mission of the ACCS." at bounding box center [0, 0] width 0 height 0
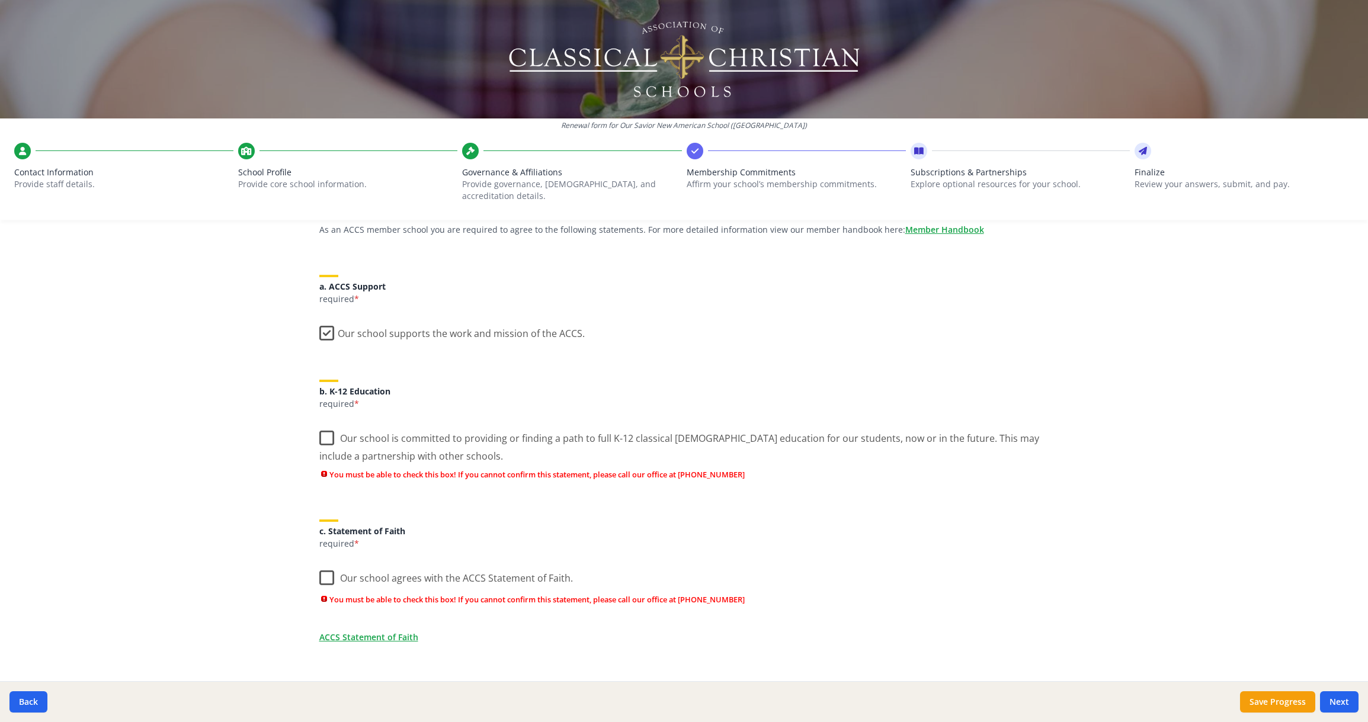
click at [323, 425] on label "Our school is committed to providing or finding a path to full K-12 classical C…" at bounding box center [684, 443] width 730 height 40
click at [0, 0] on input "Our school is committed to providing or finding a path to full K-12 classical C…" at bounding box center [0, 0] width 0 height 0
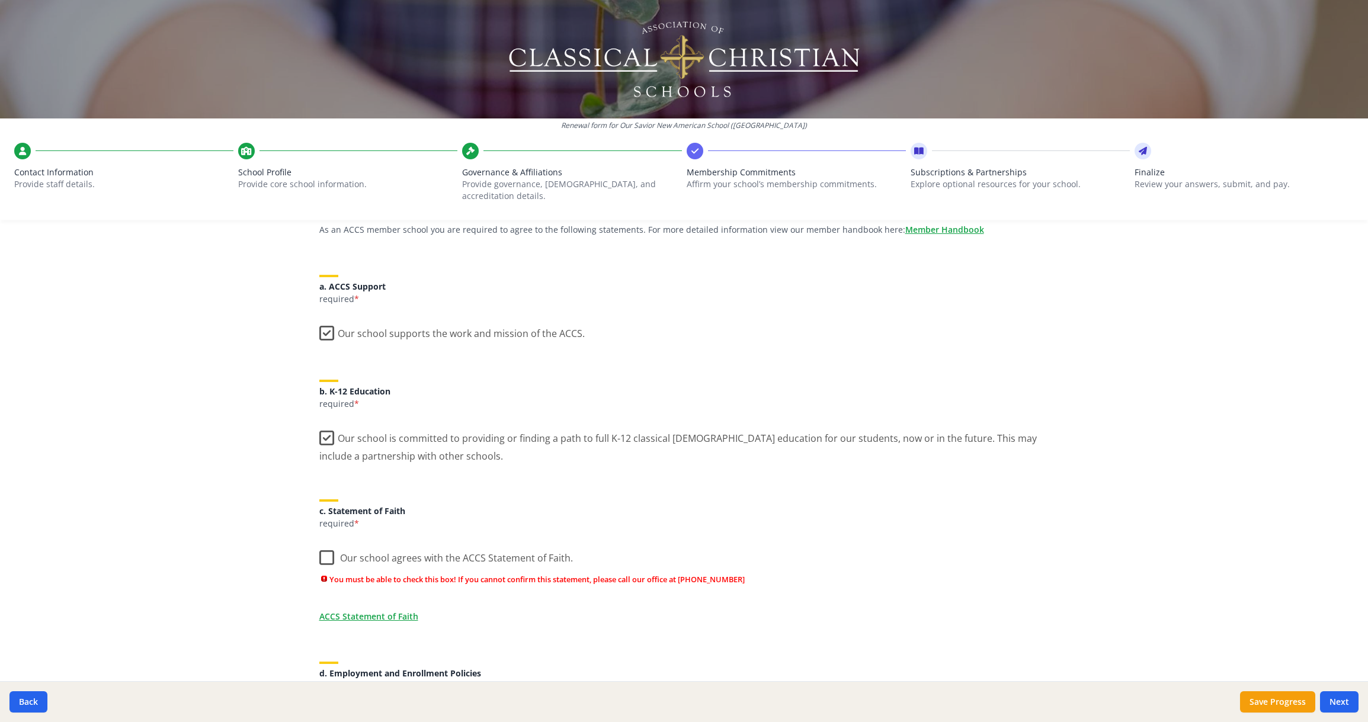
click at [323, 546] on label "Our school agrees with the ACCS Statement of Faith." at bounding box center [446, 555] width 254 height 25
click at [0, 0] on input "Our school agrees with the ACCS Statement of Faith." at bounding box center [0, 0] width 0 height 0
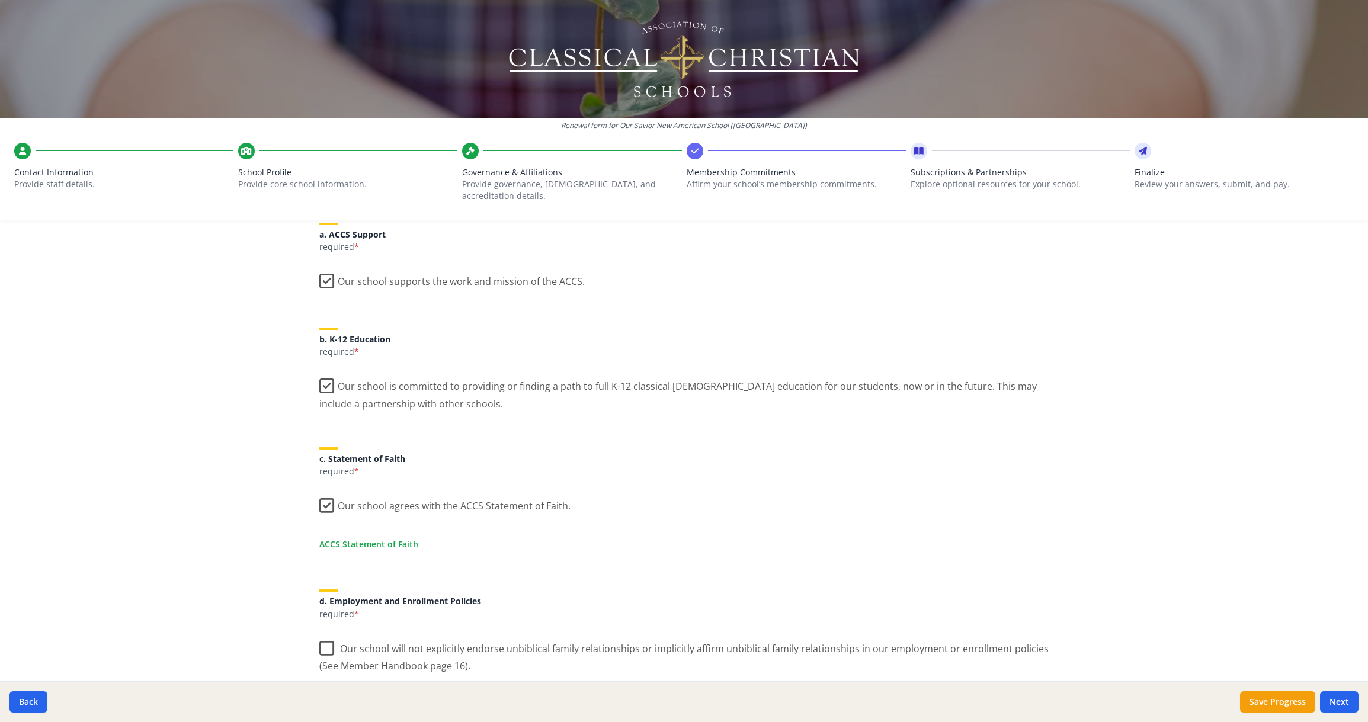
scroll to position [336, 0]
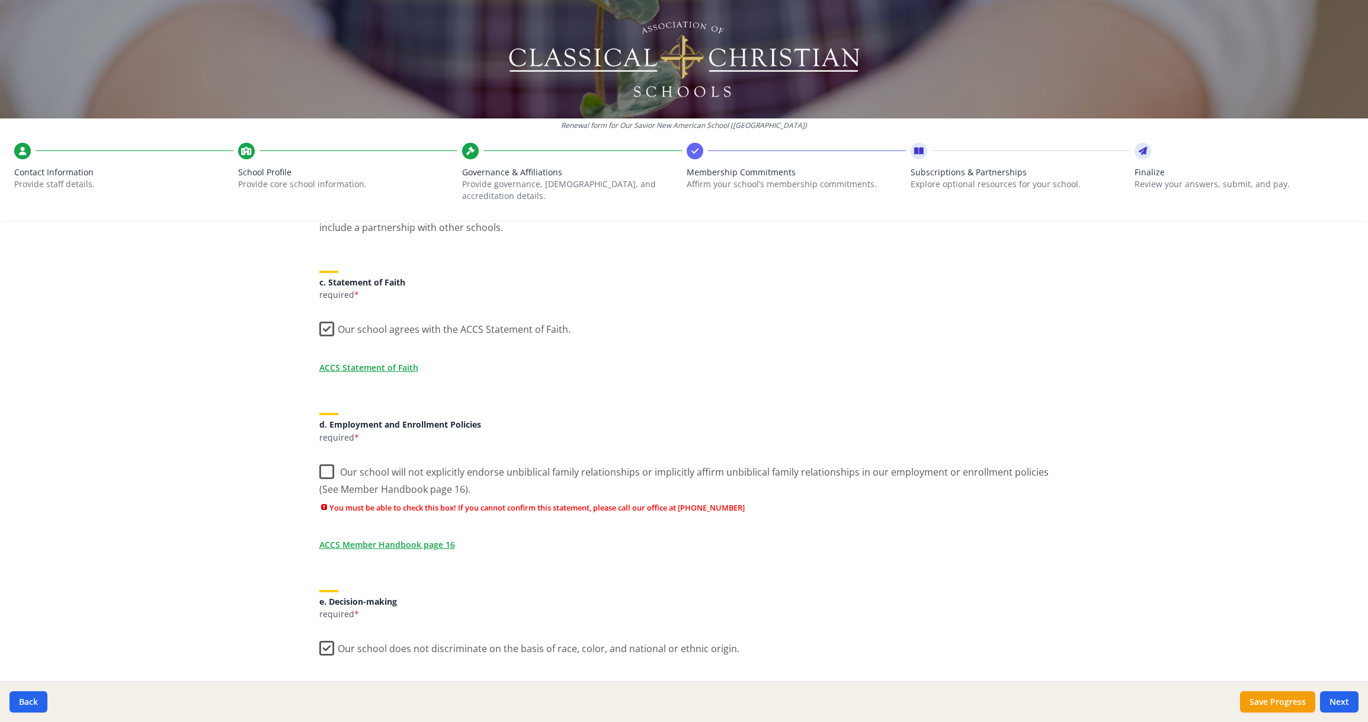
click at [321, 462] on label "Our school will not explicitly endorse unbiblical family relationships or impli…" at bounding box center [684, 477] width 730 height 40
click at [0, 0] on input "Our school will not explicitly endorse unbiblical family relationships or impli…" at bounding box center [0, 0] width 0 height 0
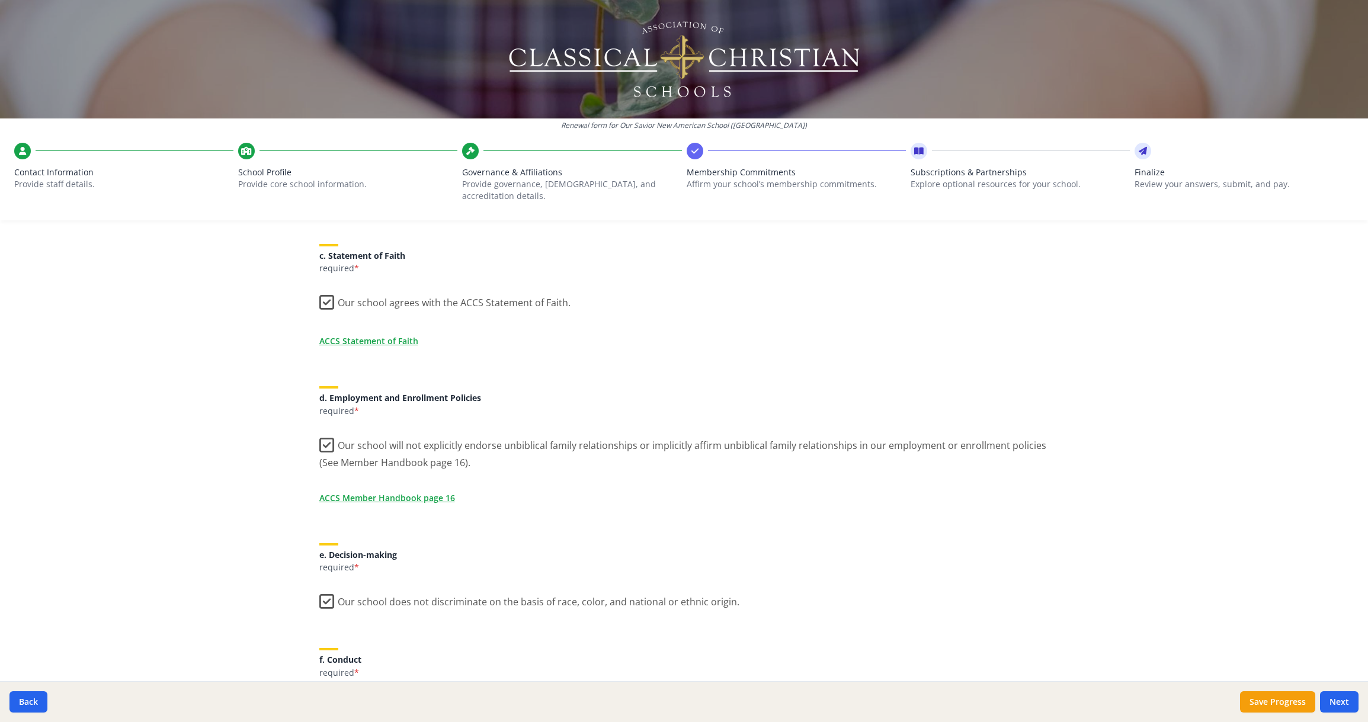
scroll to position [837, 0]
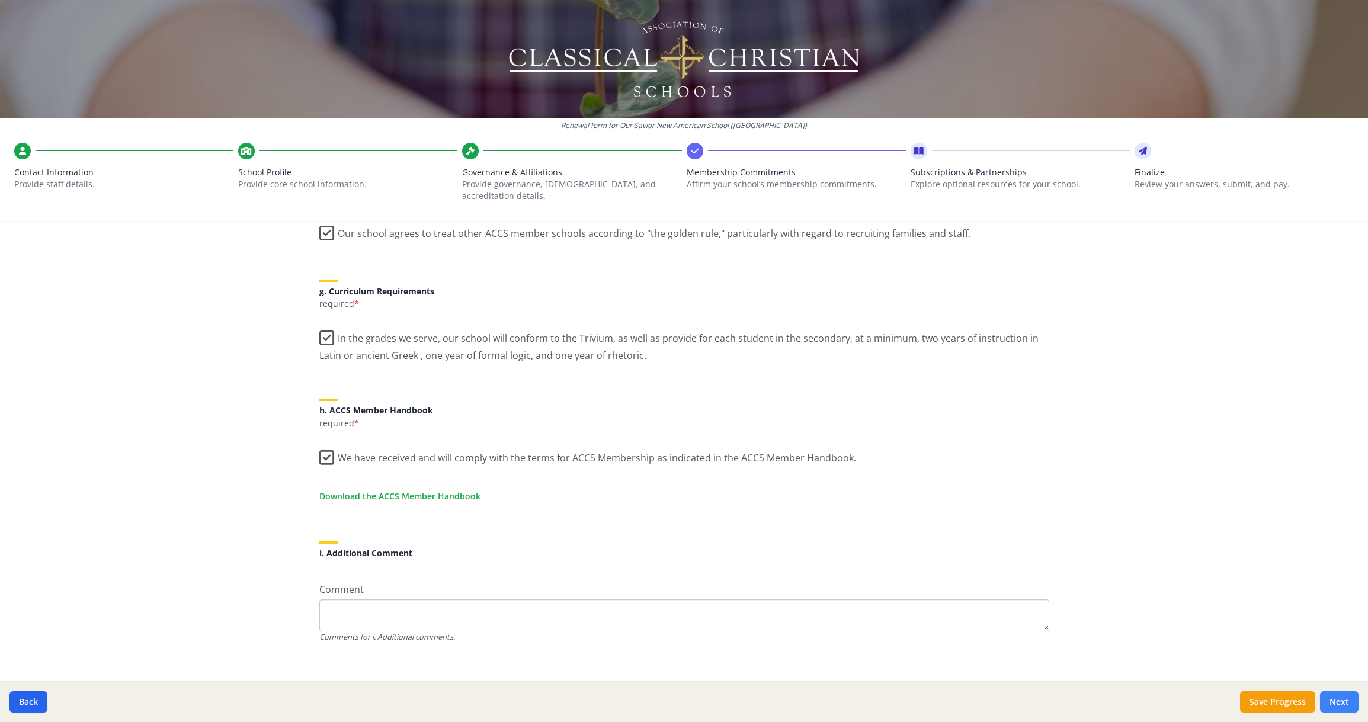
click at [1344, 701] on button "Next" at bounding box center [1339, 701] width 39 height 21
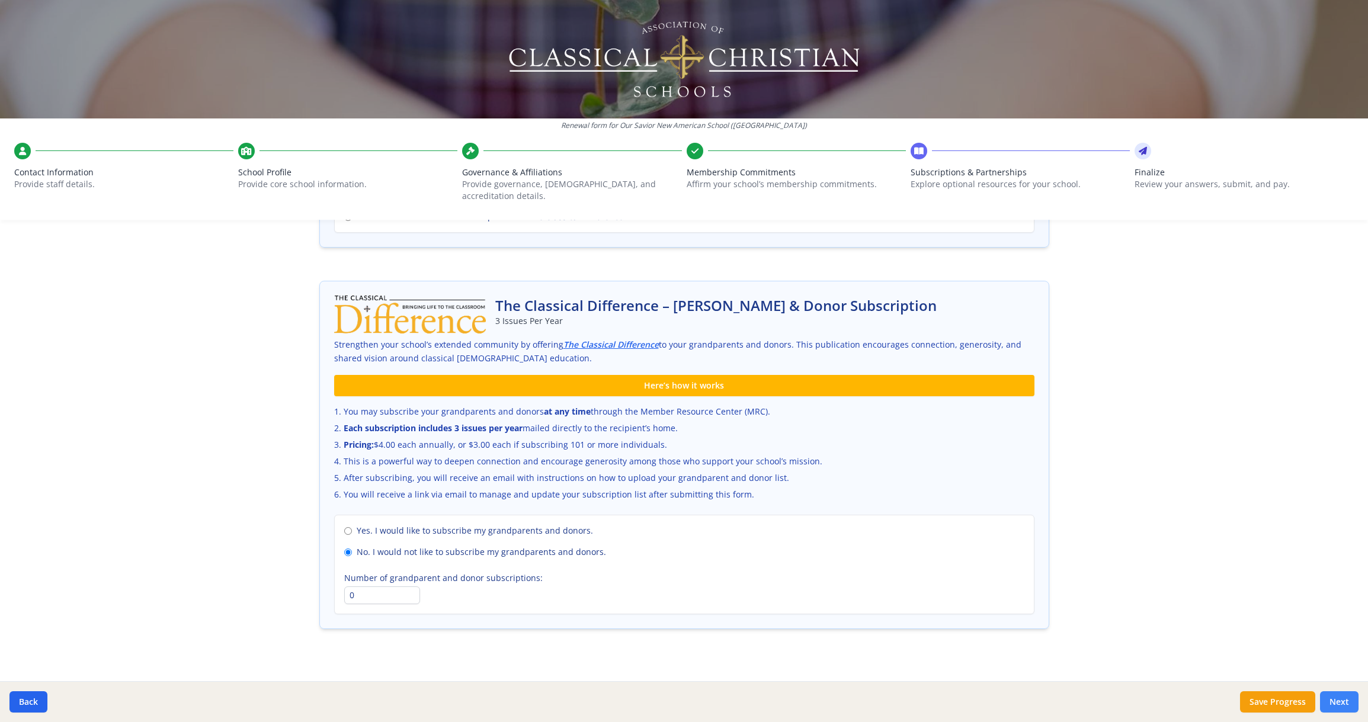
click at [1341, 699] on button "Next" at bounding box center [1339, 701] width 39 height 21
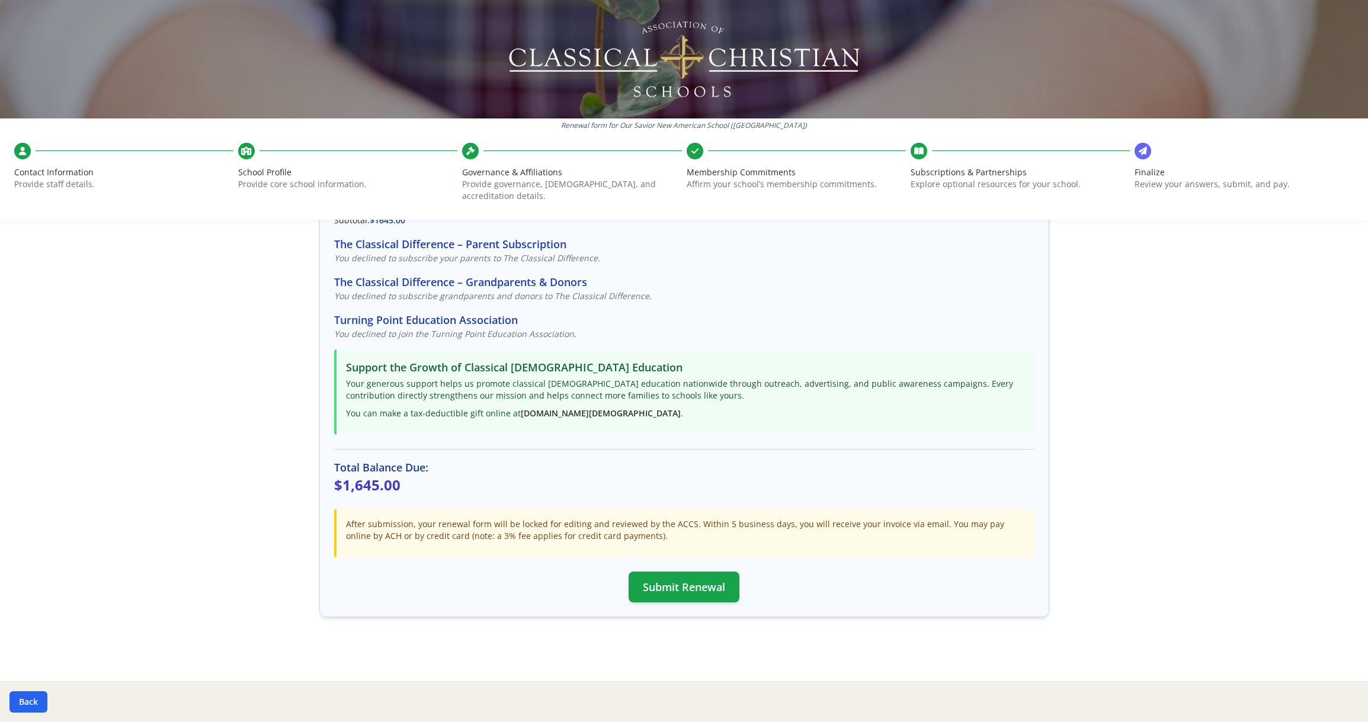
scroll to position [120, 0]
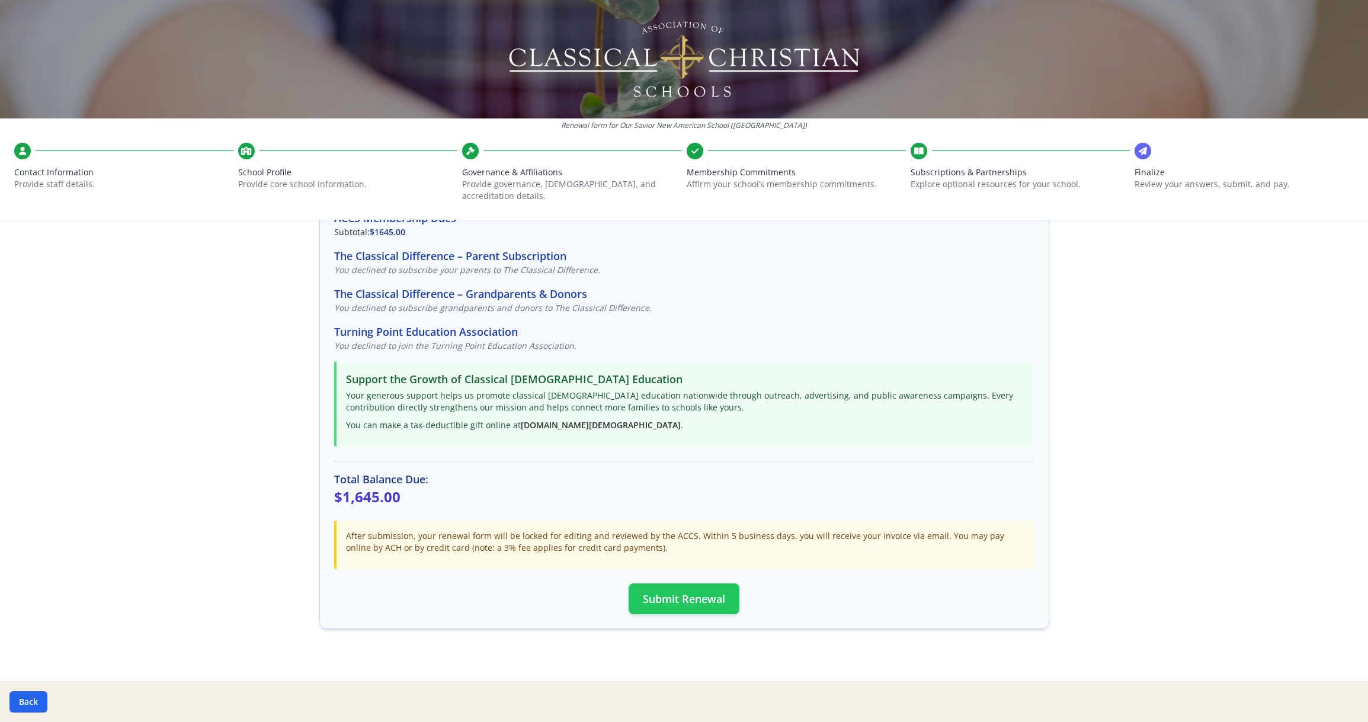
click at [678, 587] on button "Submit Renewal" at bounding box center [684, 599] width 111 height 31
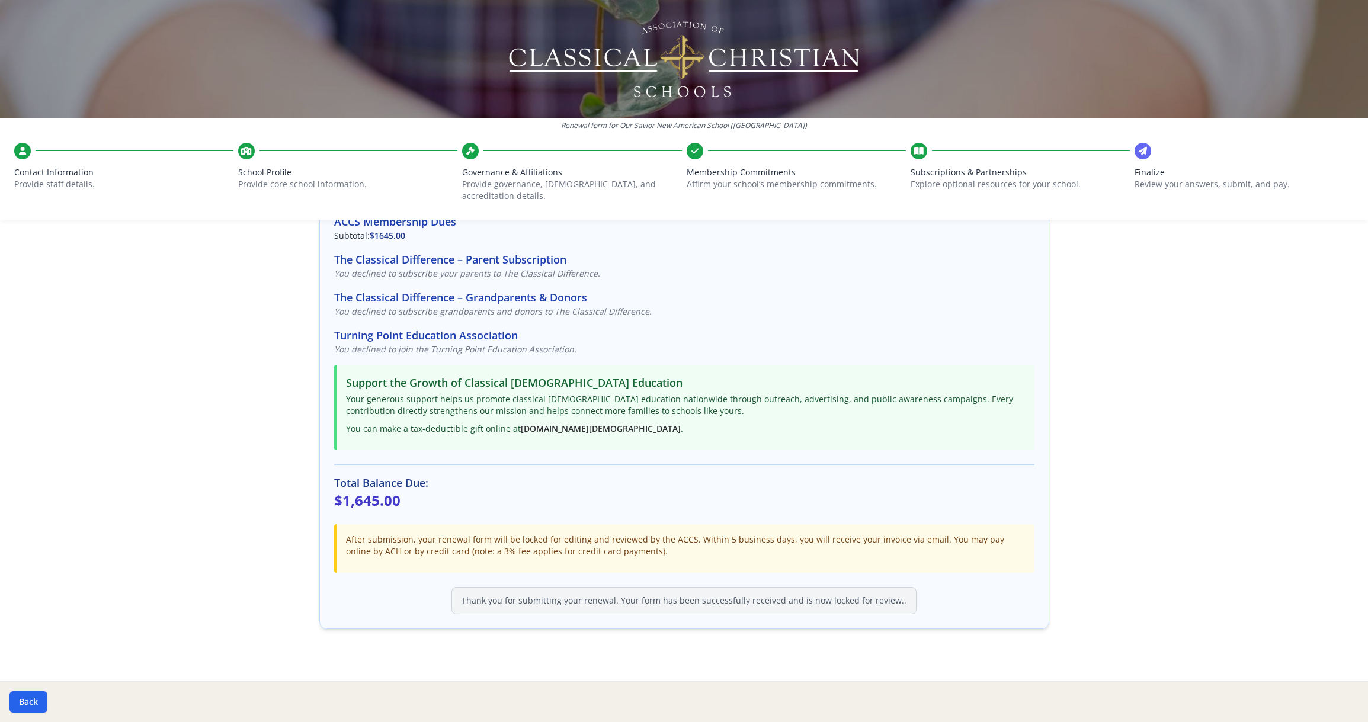
scroll to position [0, 0]
